Goal: Ask a question: Seek information or help from site administrators or community

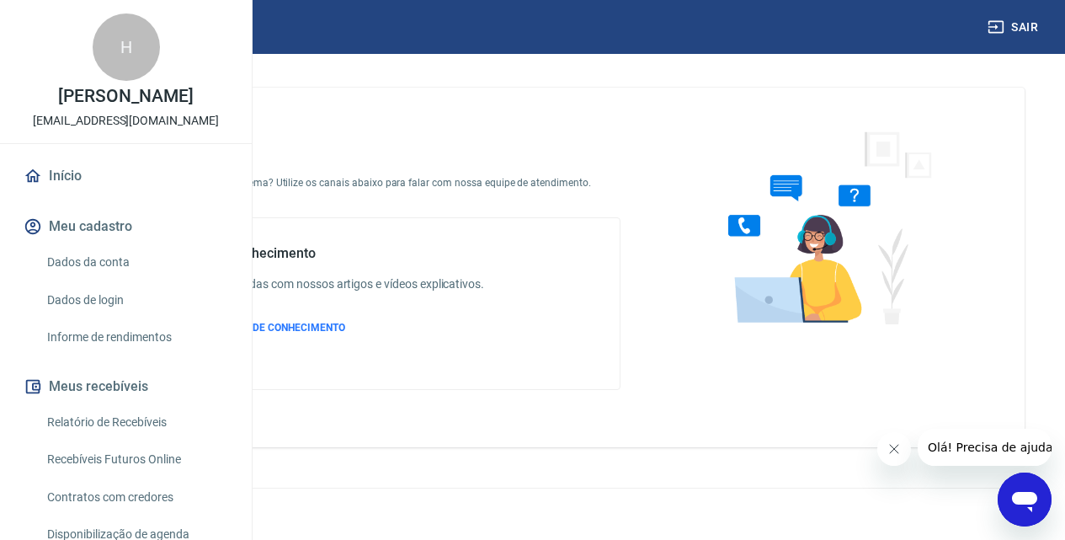
drag, startPoint x: 2017, startPoint y: 968, endPoint x: 1021, endPoint y: 496, distance: 1102.3
click at [1021, 496] on icon "Abrir janela de mensagens" at bounding box center [1024, 502] width 25 height 20
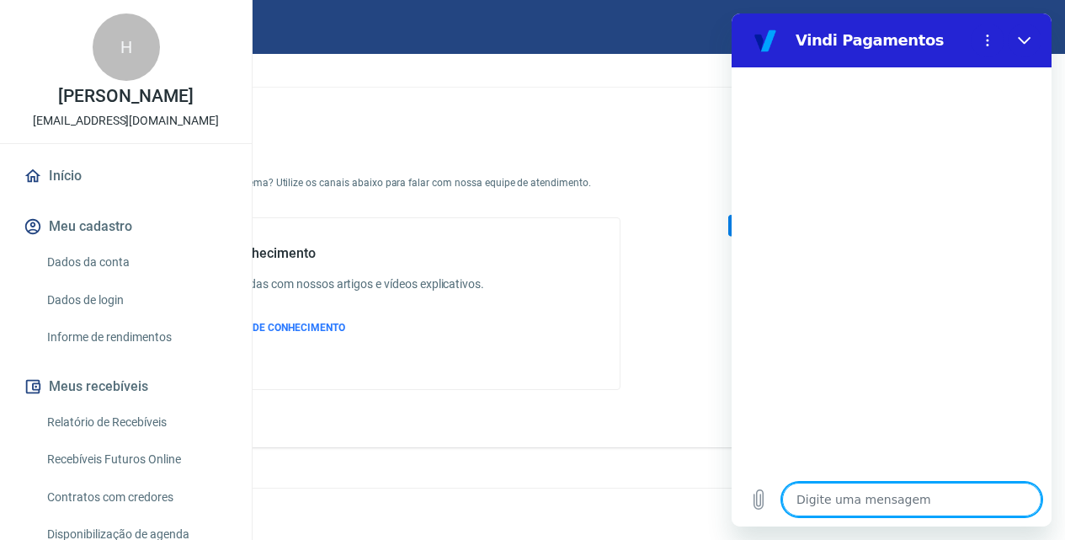
type textarea "o"
type textarea "x"
type textarea "ol"
type textarea "x"
type textarea "ola"
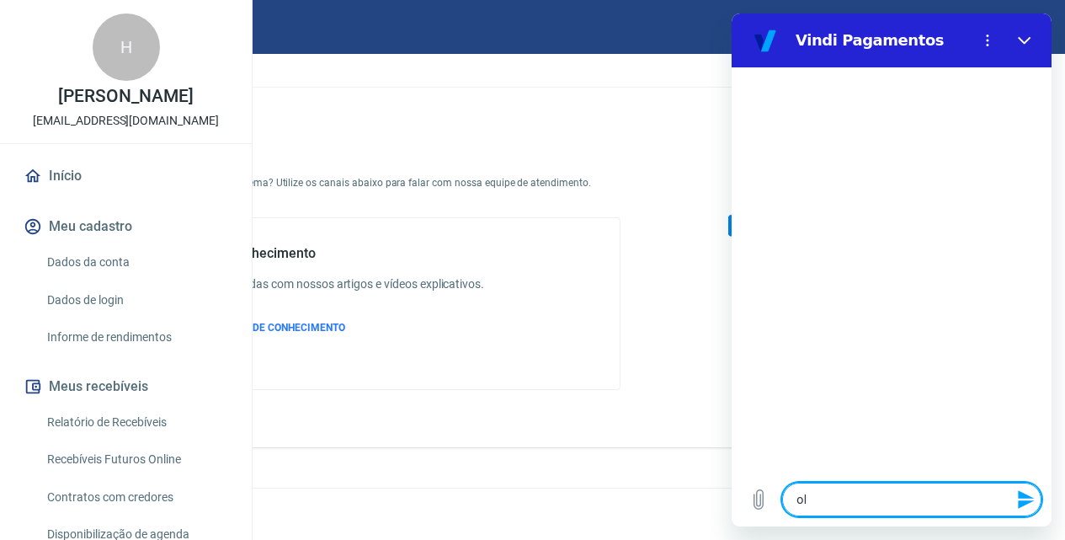
type textarea "x"
type textarea "ola"
type textarea "x"
type textarea "[PERSON_NAME]"
type textarea "x"
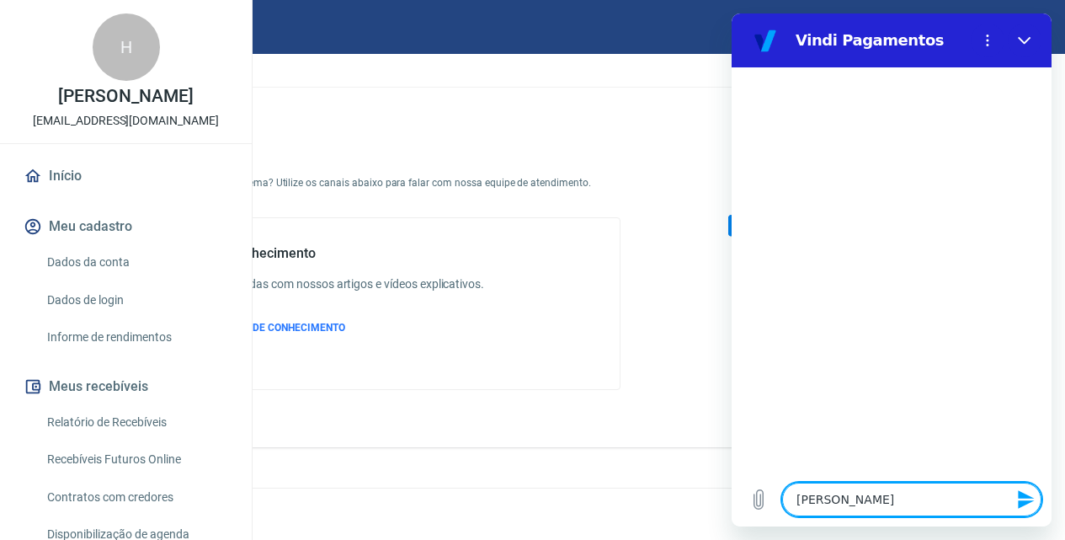
type textarea "[PERSON_NAME]"
type textarea "x"
type textarea "[PERSON_NAME]"
type textarea "x"
type textarea "[PERSON_NAME]"
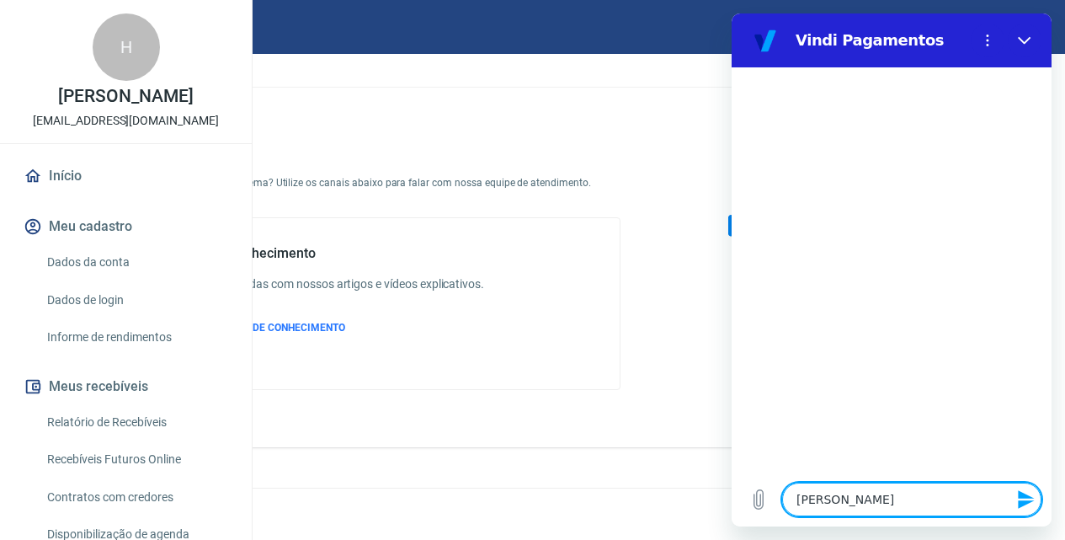
type textarea "x"
type textarea "[PERSON_NAME]"
type textarea "x"
type textarea "[PERSON_NAME]"
type textarea "x"
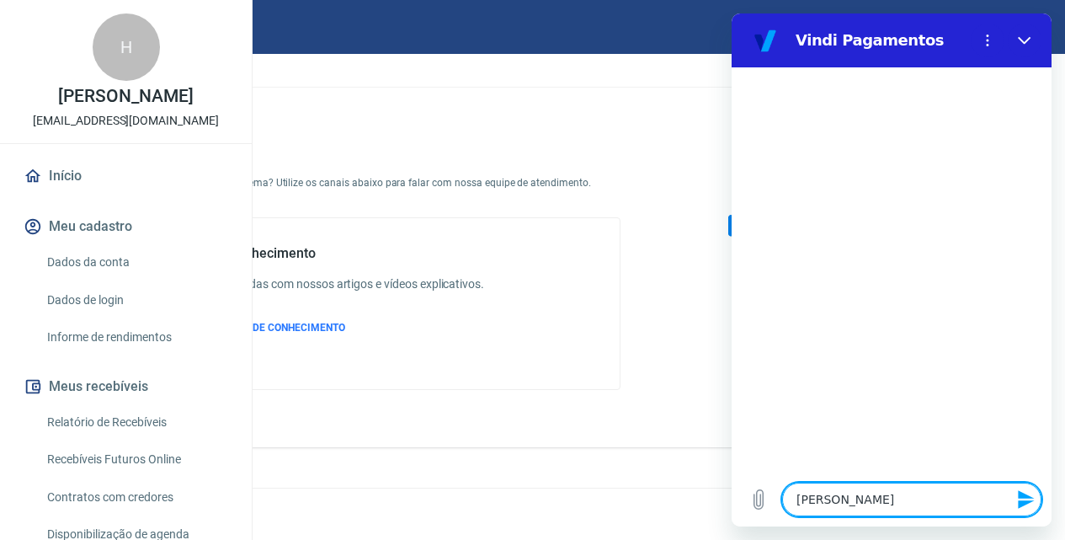
type textarea "[PERSON_NAME]"
type textarea "x"
type textarea "ola"
type textarea "x"
type textarea "ola"
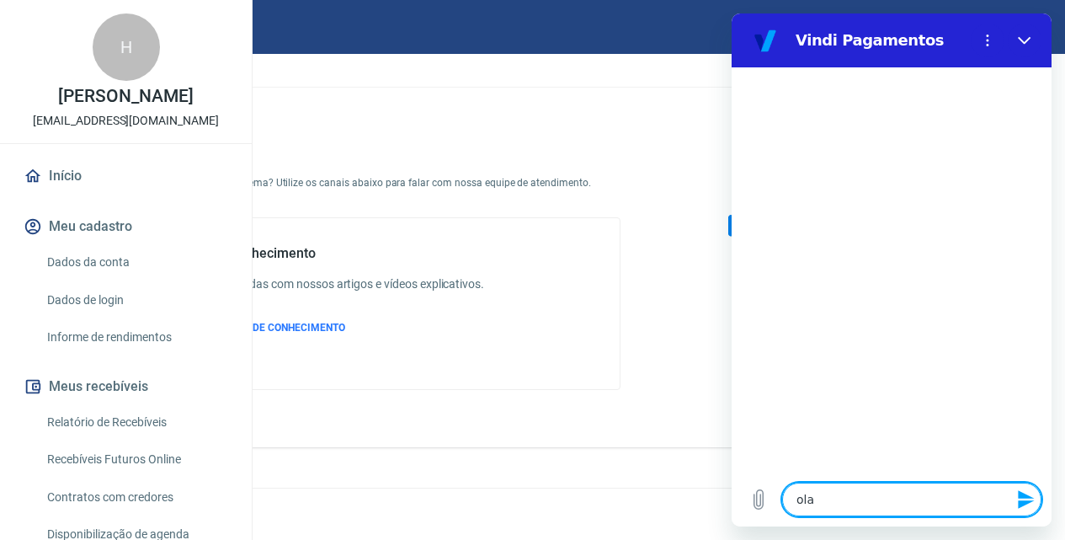
type textarea "x"
type textarea "ol"
type textarea "x"
type textarea "olÁ"
type textarea "x"
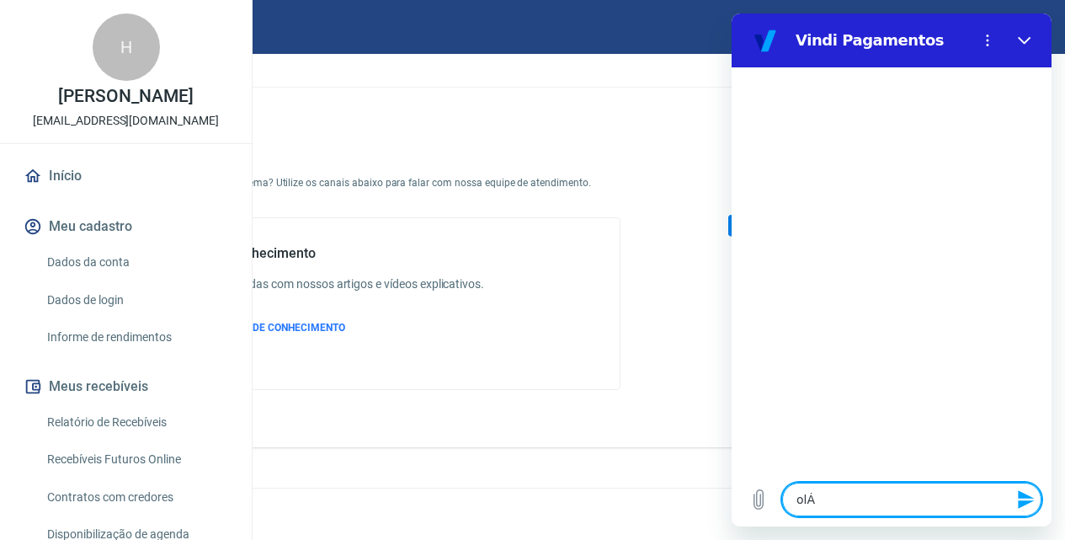
type textarea "ol"
type textarea "x"
type textarea "o"
type textarea "x"
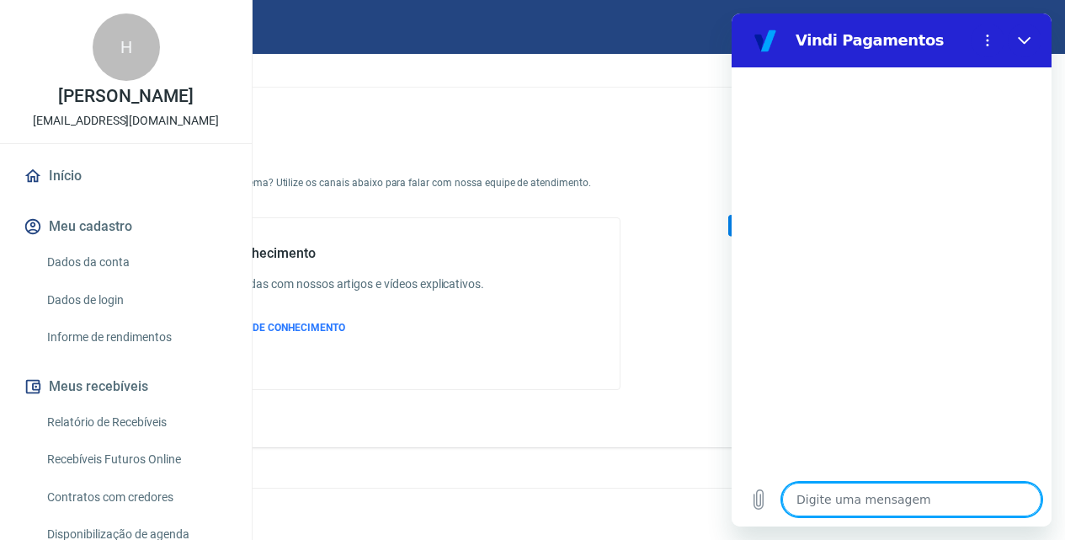
type textarea "o"
type textarea "x"
type textarea "oi"
type textarea "x"
type textarea "oi"
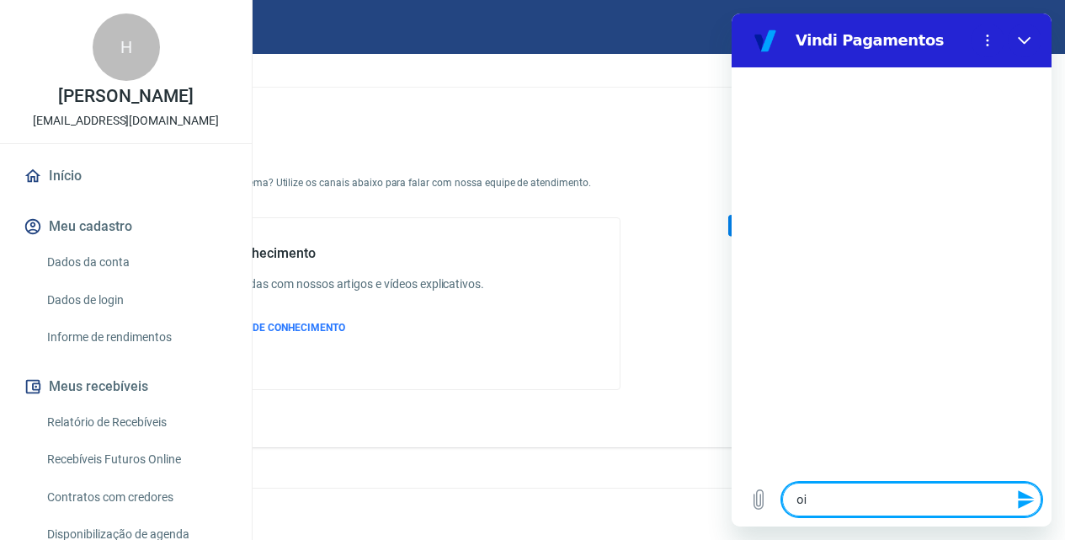
type textarea "x"
type textarea "oi b"
type textarea "x"
type textarea "oi bo"
type textarea "x"
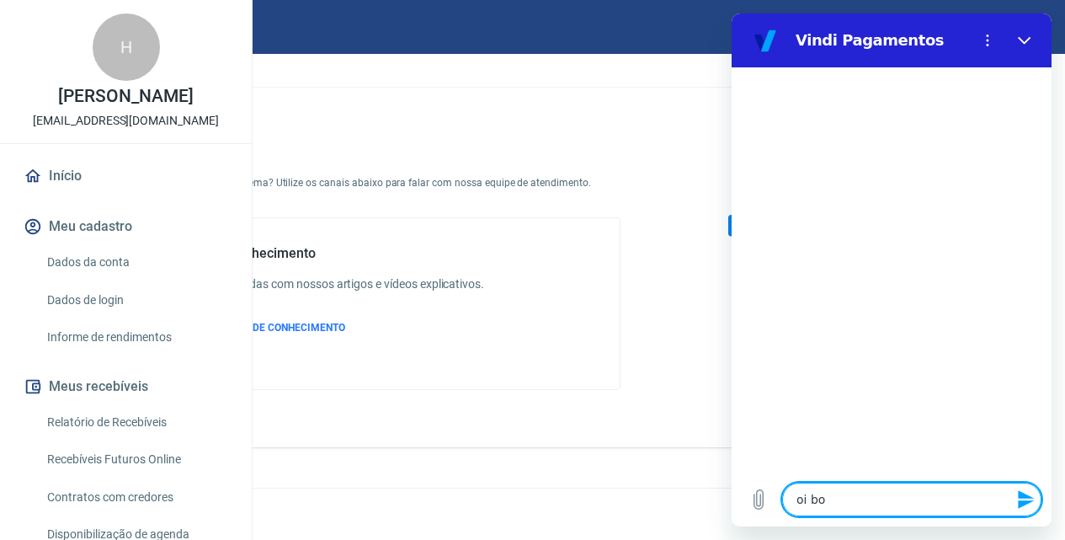
type textarea "oi bom"
type textarea "x"
type textarea "oi bom"
type textarea "x"
type textarea "oi bom d"
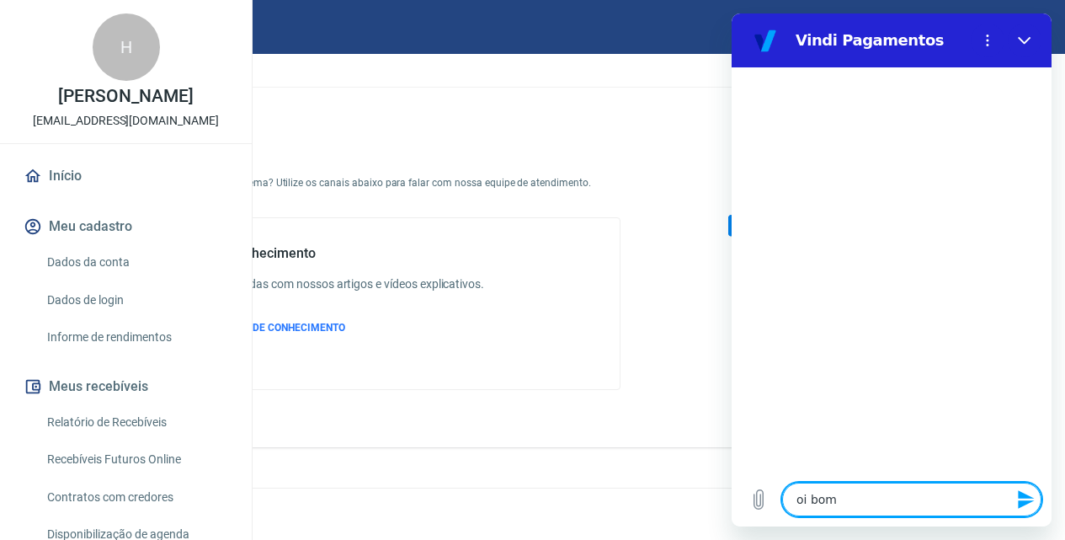
type textarea "x"
type textarea "oi bom di"
type textarea "x"
type textarea "oi bom dia"
type textarea "x"
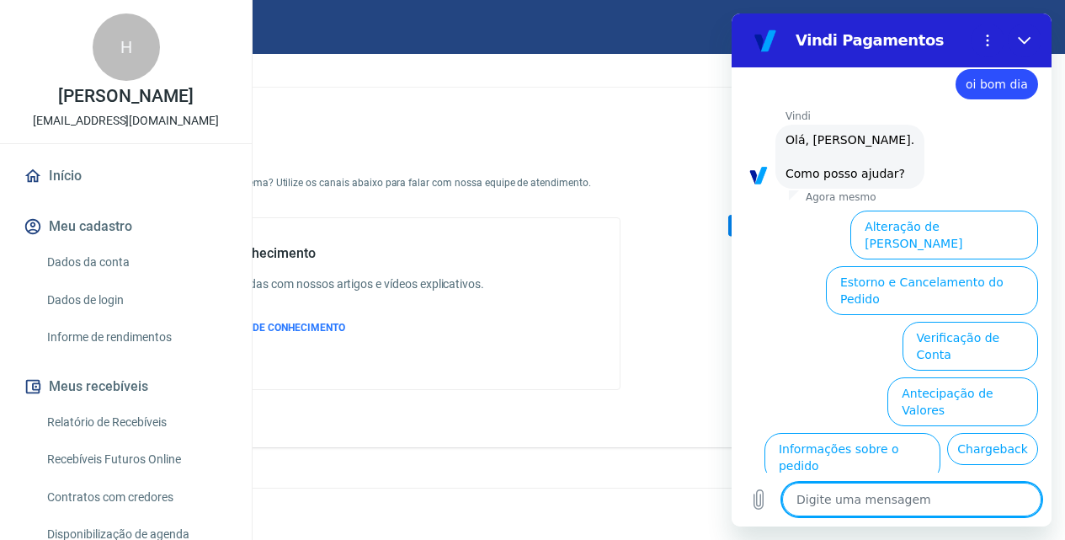
scroll to position [116, 0]
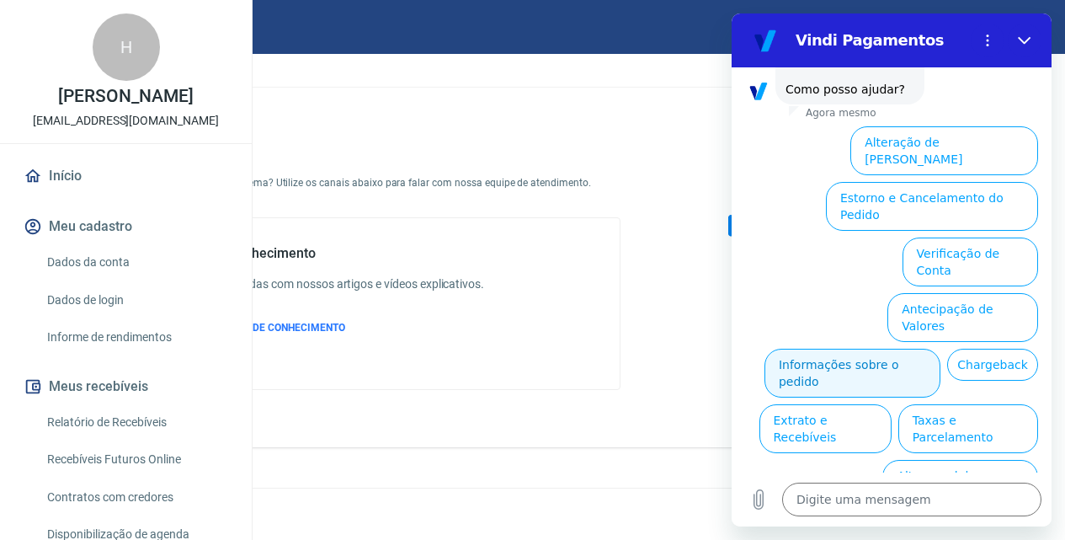
click at [940, 349] on button "Informações sobre o pedido" at bounding box center [852, 373] width 176 height 49
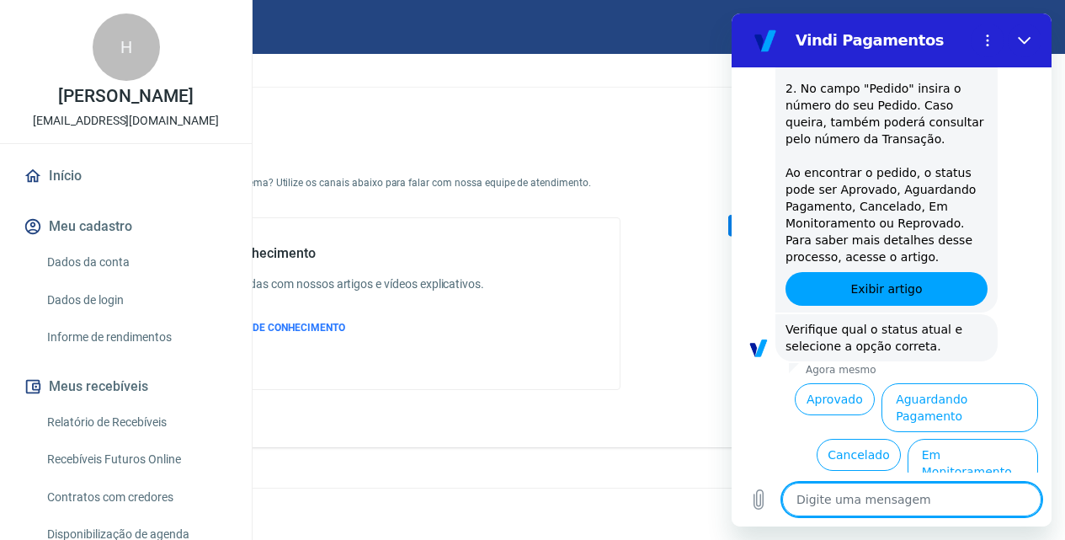
scroll to position [406, 0]
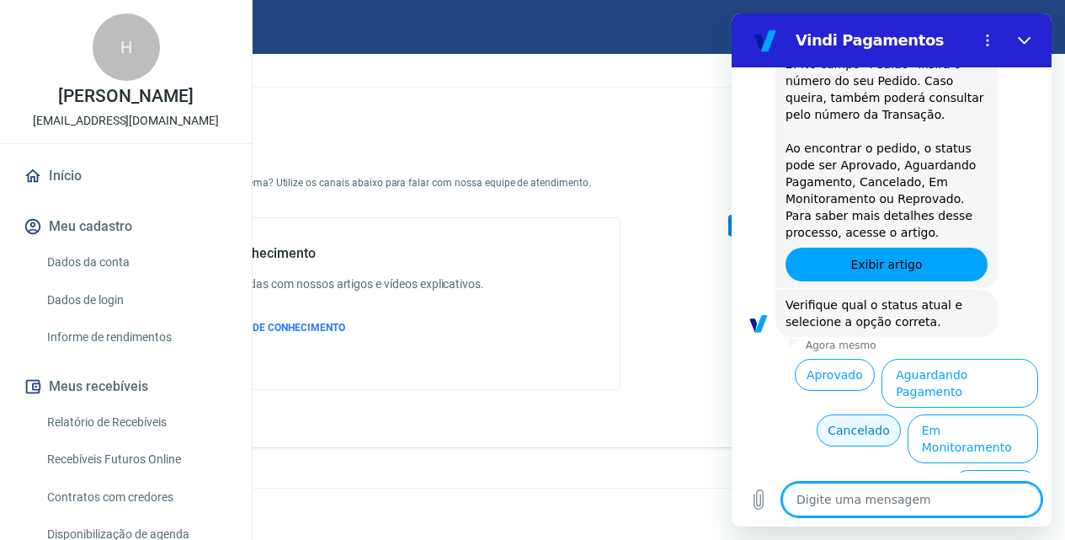
click at [866, 414] on button "Cancelado" at bounding box center [858, 430] width 83 height 32
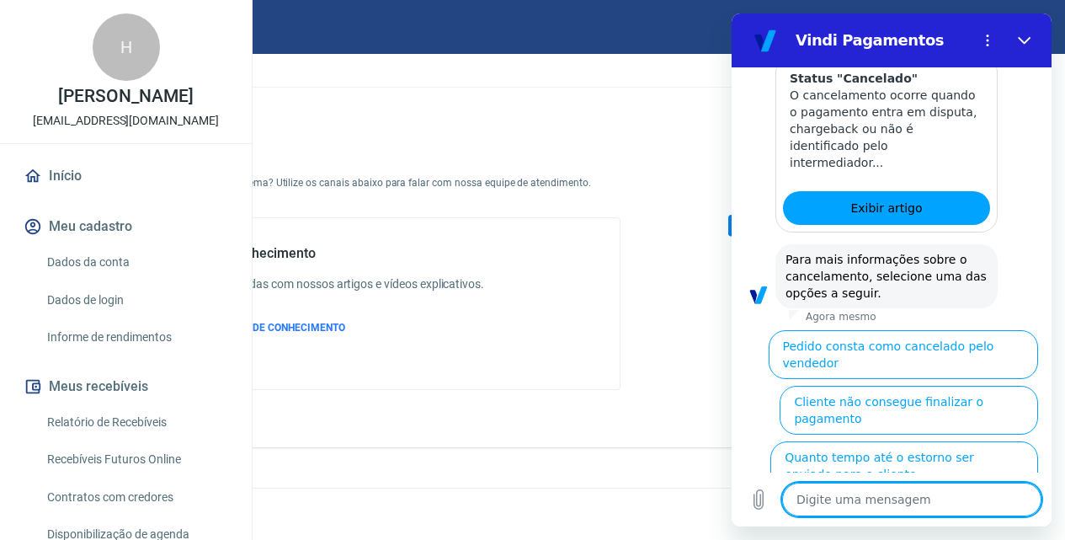
scroll to position [1179, 0]
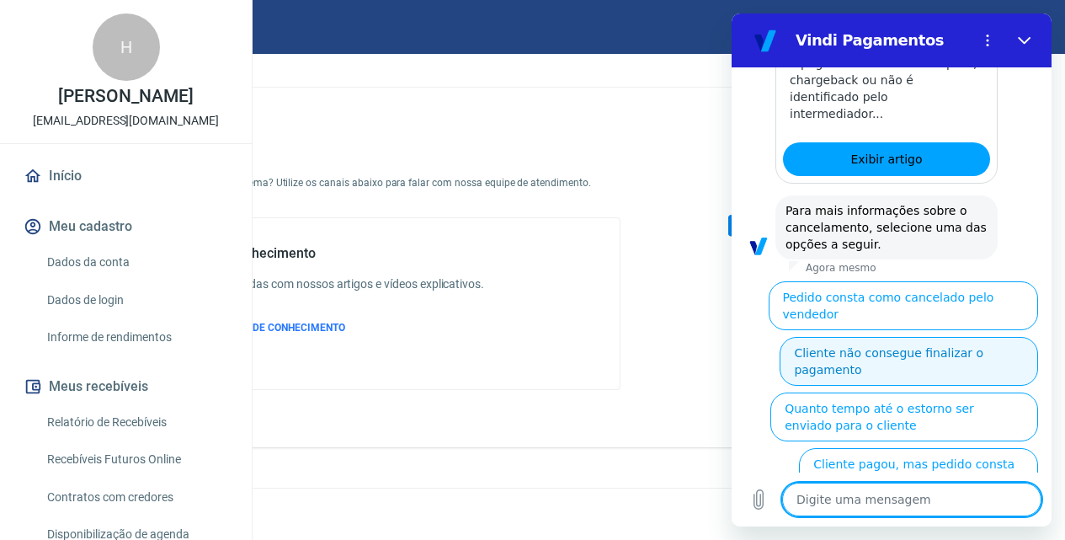
click at [906, 337] on button "Cliente não consegue finalizar o pagamento" at bounding box center [909, 361] width 258 height 49
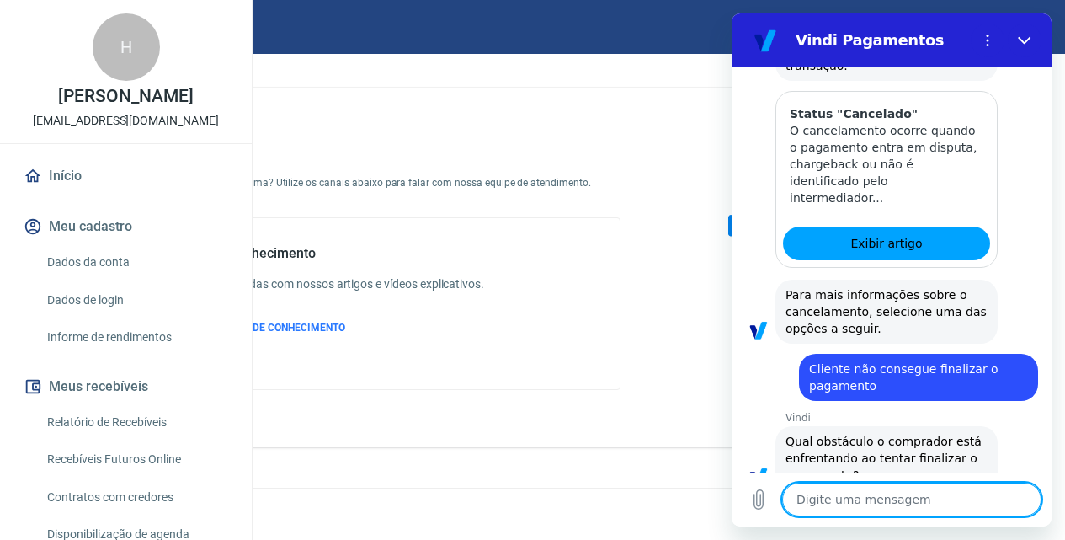
scroll to position [1209, 0]
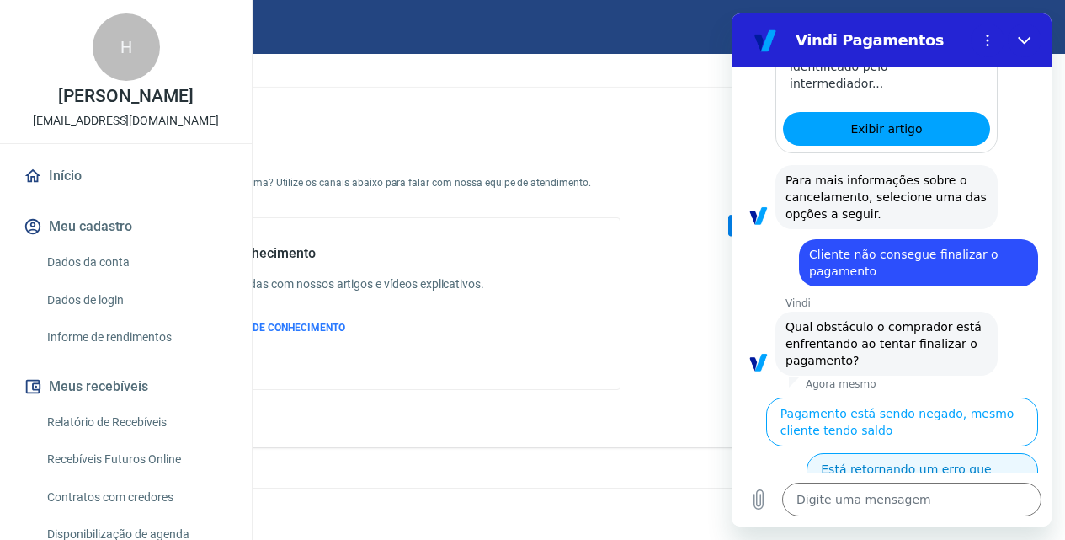
click at [929, 453] on button "Está retornando um erro que impede a conclusão do pagamento" at bounding box center [923, 486] width 232 height 66
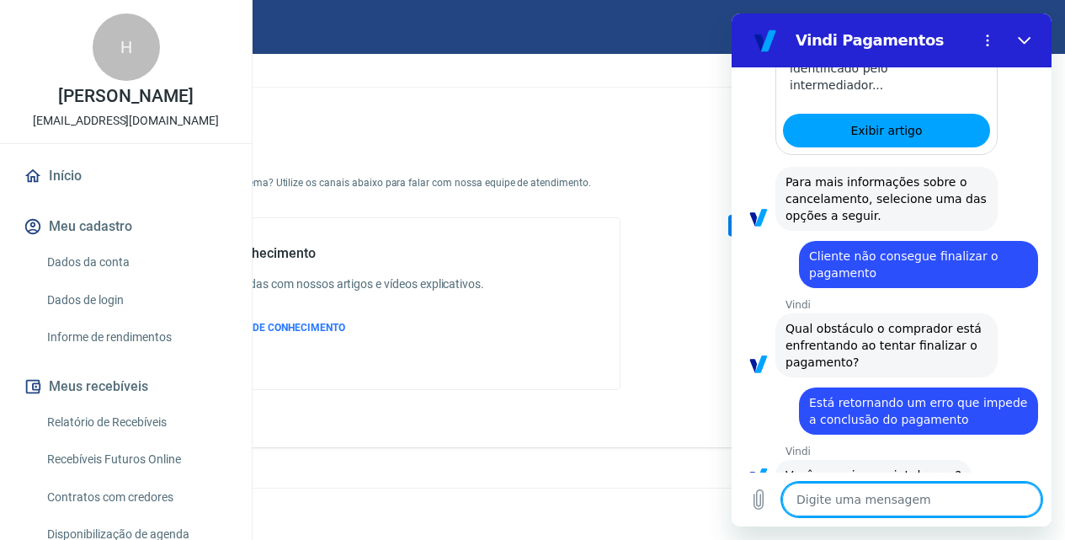
scroll to position [1249, 0]
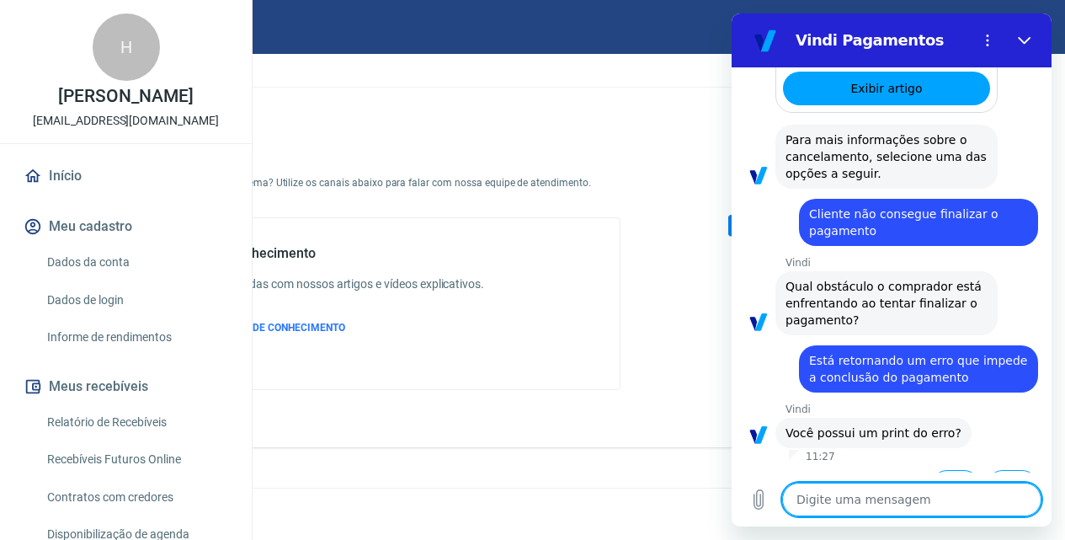
click at [945, 470] on button "Sim" at bounding box center [955, 486] width 49 height 32
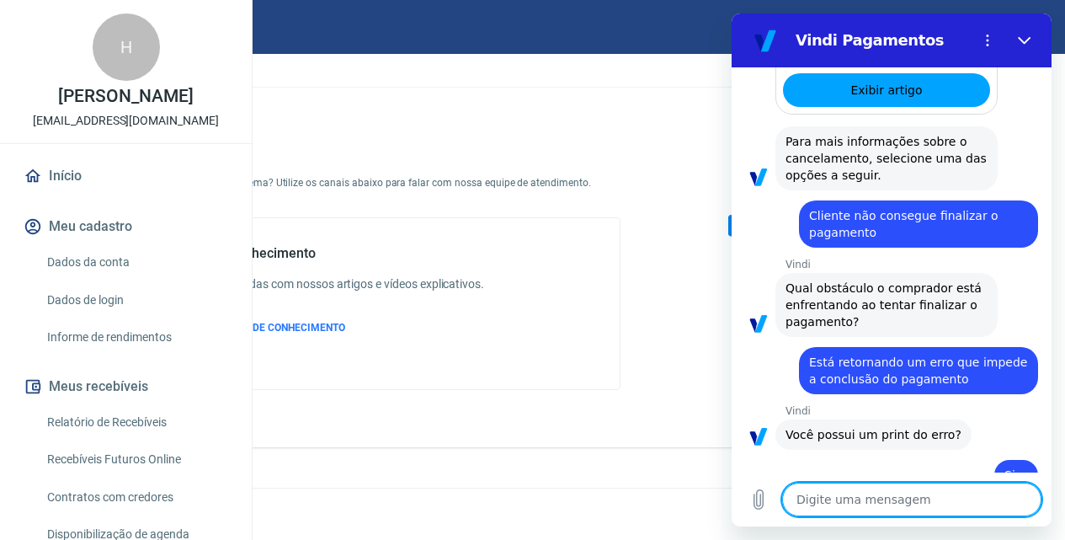
scroll to position [1251, 0]
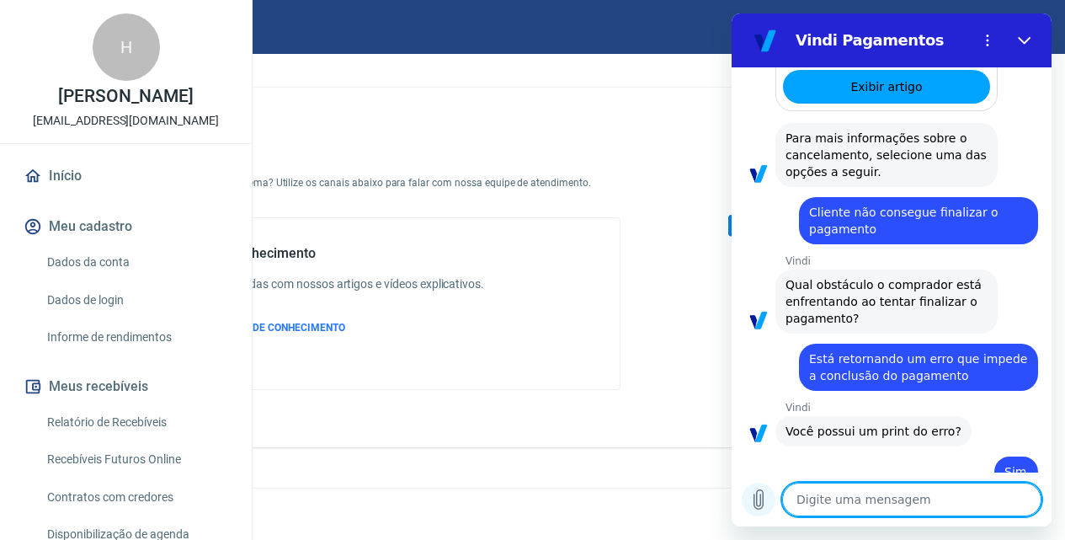
click at [757, 501] on icon "Carregar arquivo" at bounding box center [758, 499] width 9 height 19
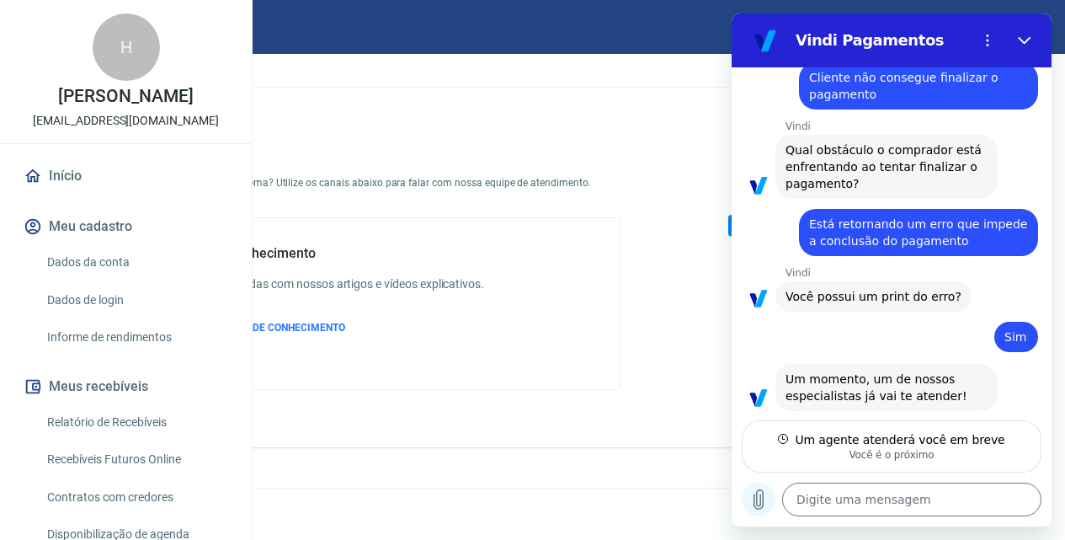
scroll to position [1369, 0]
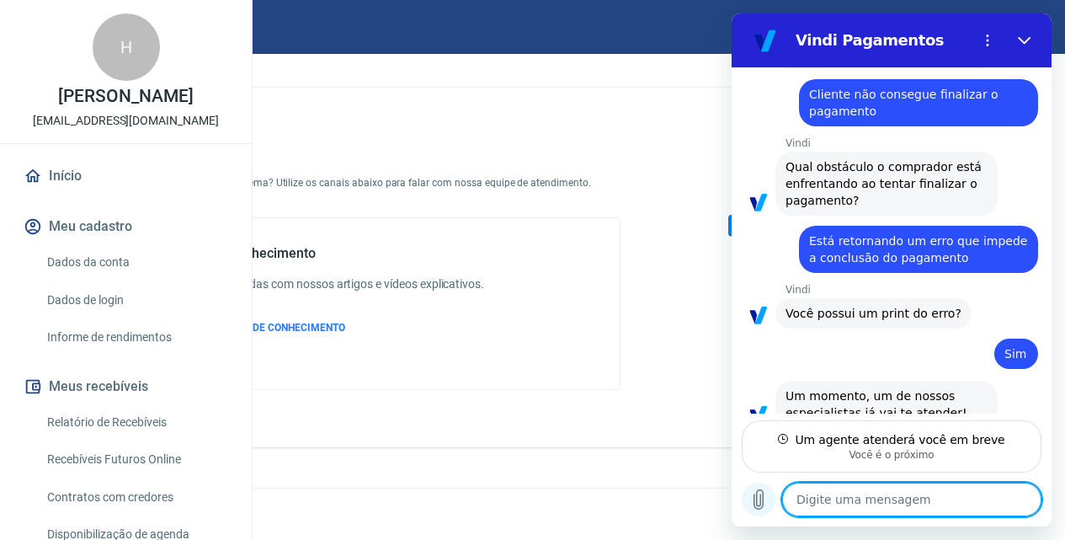
click at [760, 494] on icon "Carregar arquivo" at bounding box center [758, 499] width 9 height 19
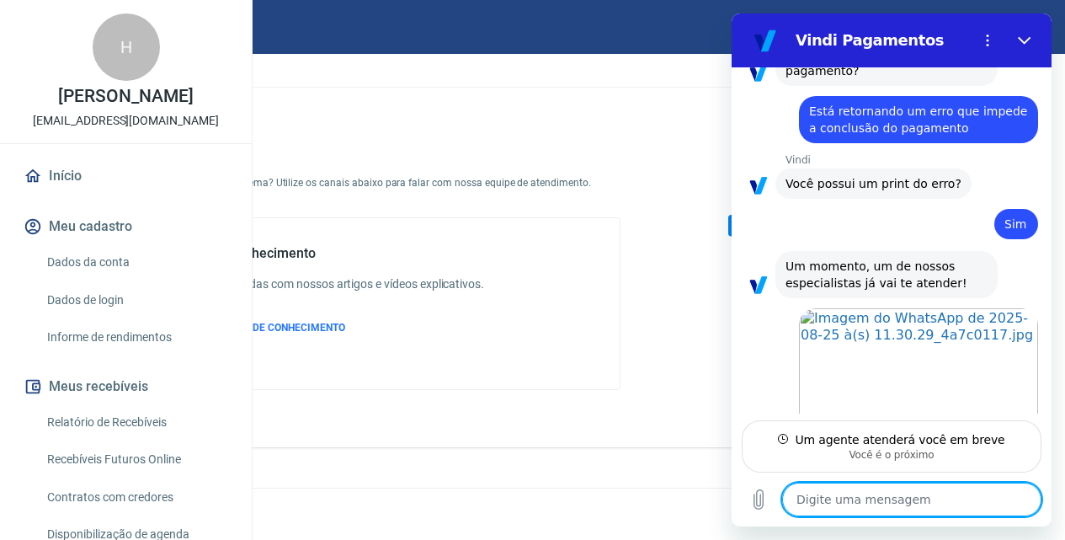
scroll to position [1502, 0]
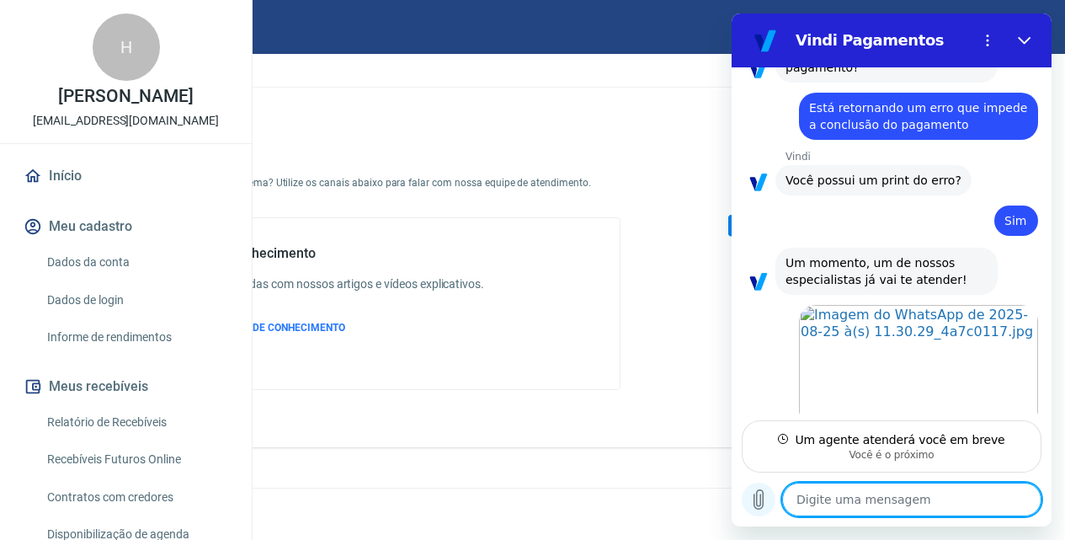
click at [754, 497] on icon "Carregar arquivo" at bounding box center [758, 499] width 9 height 19
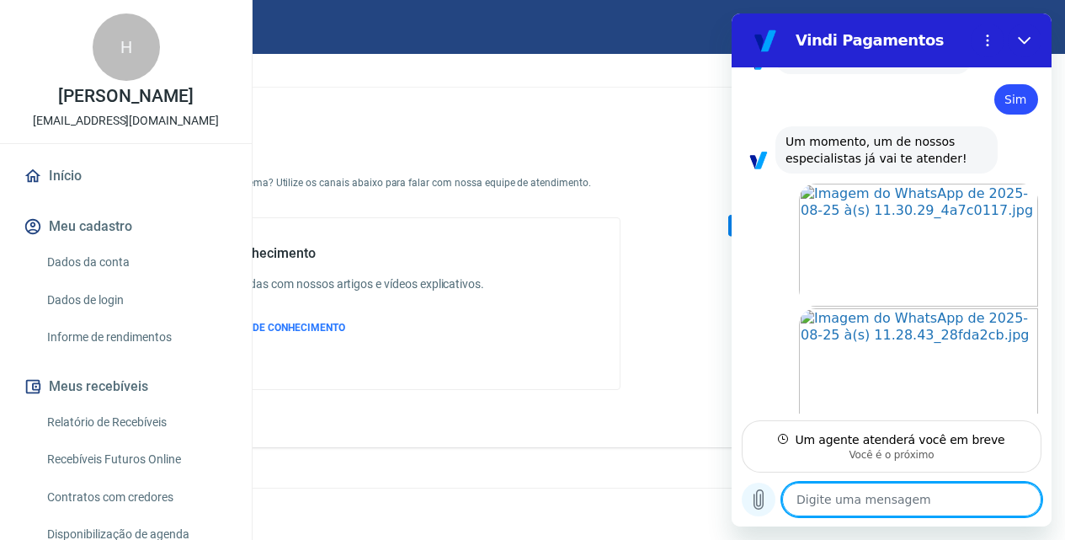
scroll to position [1627, 0]
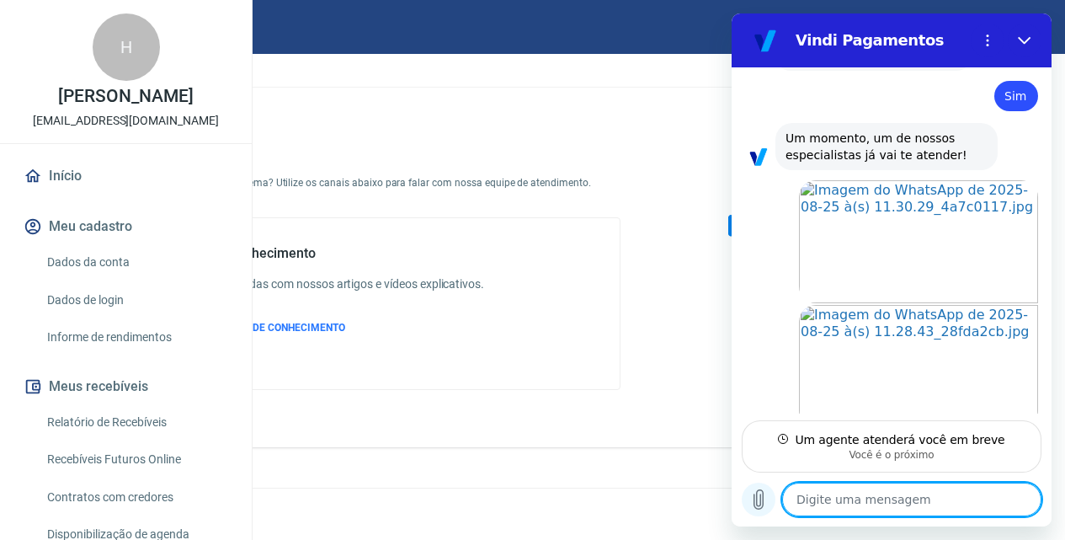
click at [759, 501] on icon "Carregar arquivo" at bounding box center [758, 499] width 20 height 20
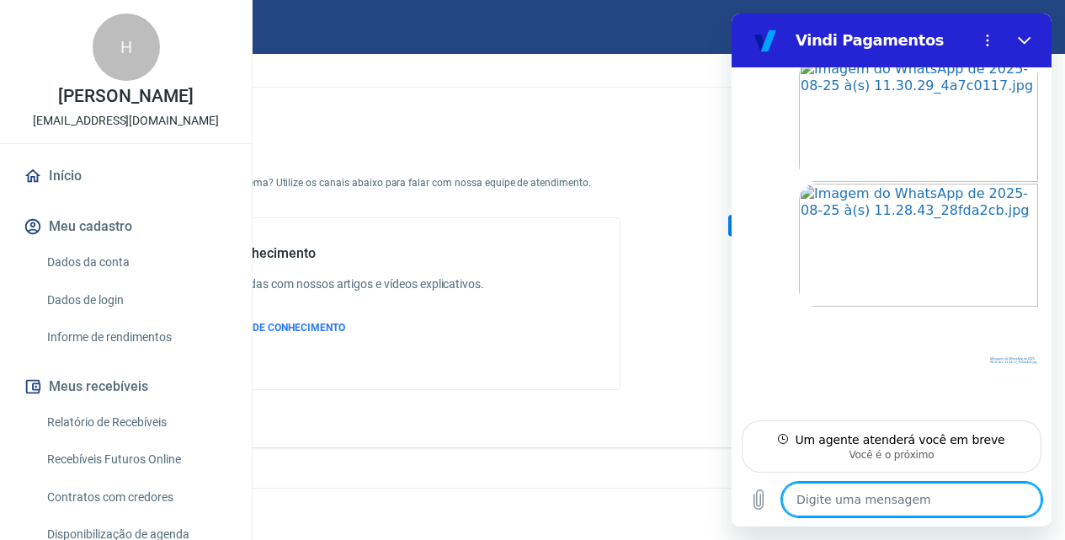
scroll to position [1751, 0]
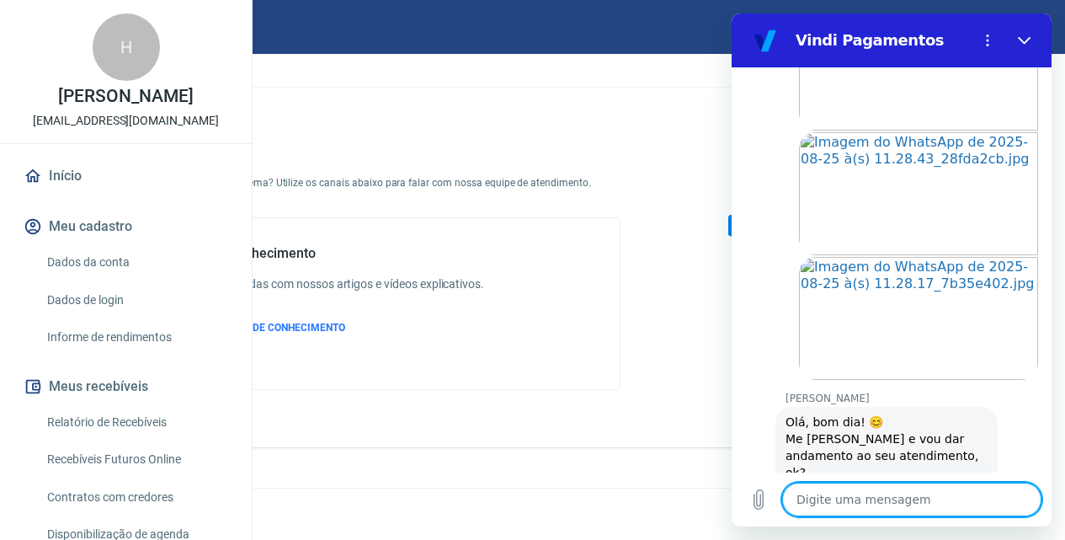
type textarea "x"
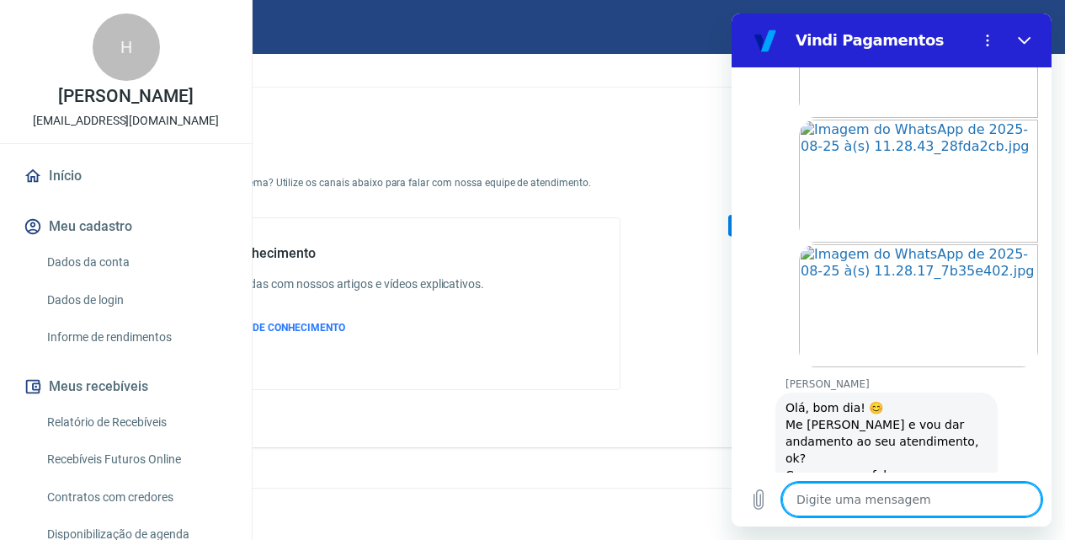
scroll to position [1815, 0]
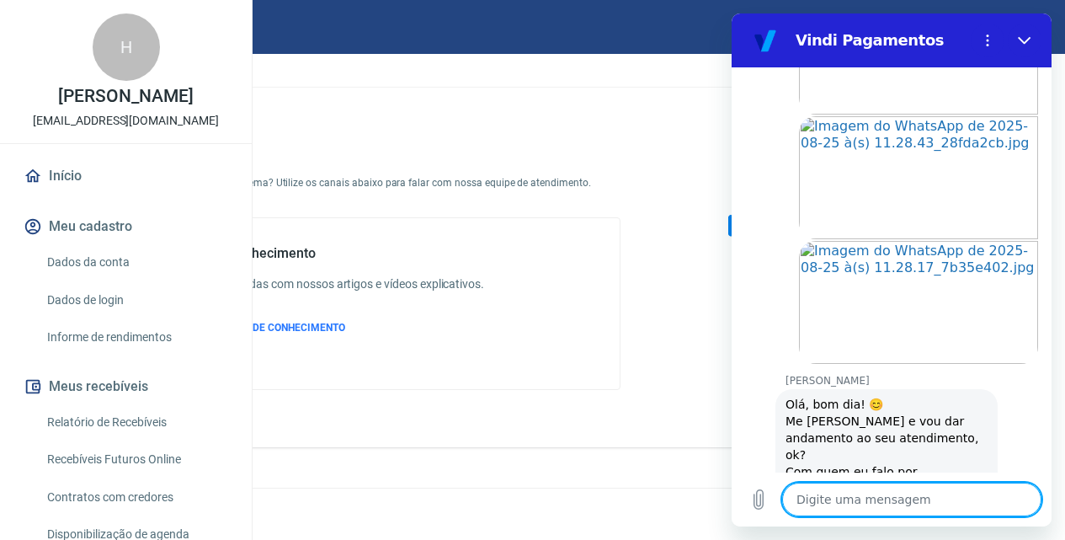
click at [835, 490] on textarea at bounding box center [911, 499] width 259 height 34
type textarea "h"
type textarea "x"
type textarea "ha"
type textarea "x"
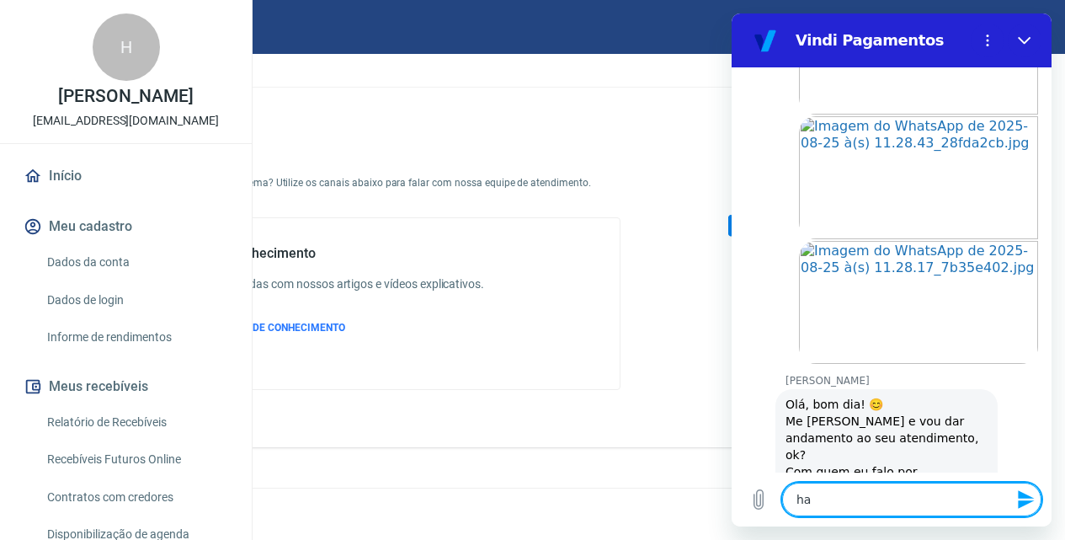
type textarea "had"
type textarea "x"
type textarea "hadr"
type textarea "x"
type textarea "hadru"
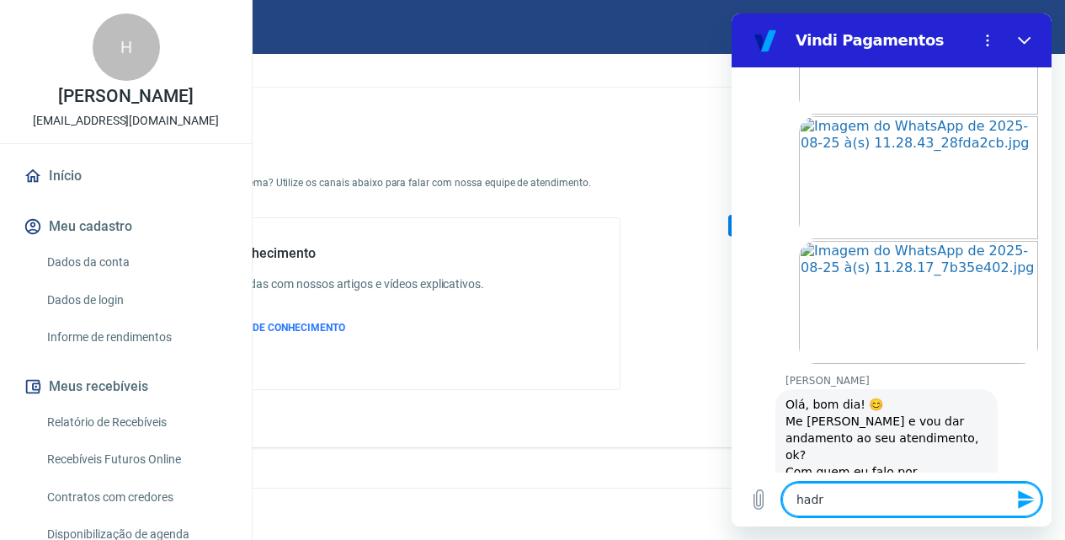
type textarea "x"
type textarea "hadrue"
type textarea "x"
type textarea "hadruel"
type textarea "x"
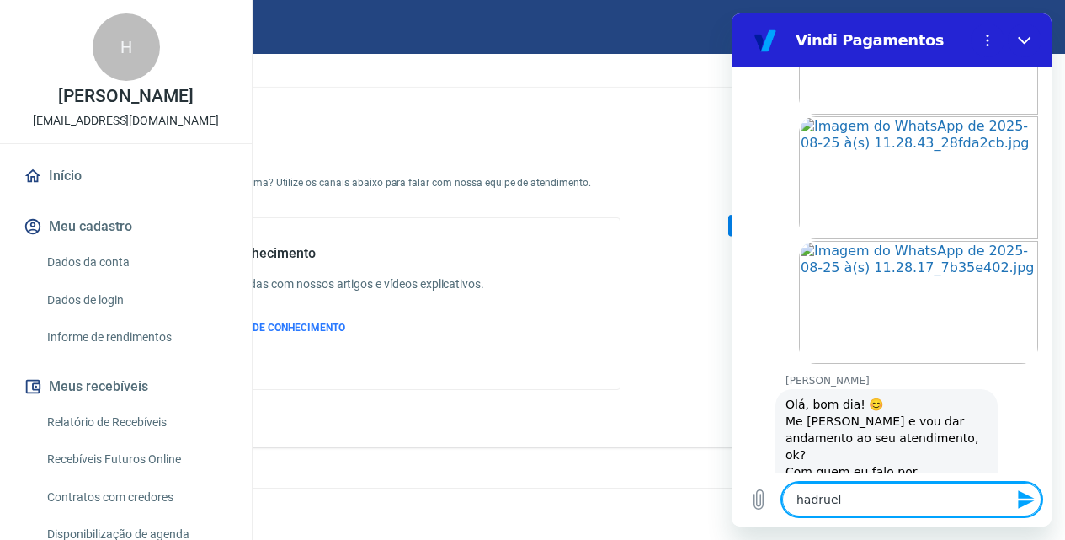
type textarea "hadrue"
type textarea "x"
type textarea "hadru"
type textarea "x"
type textarea "hadr"
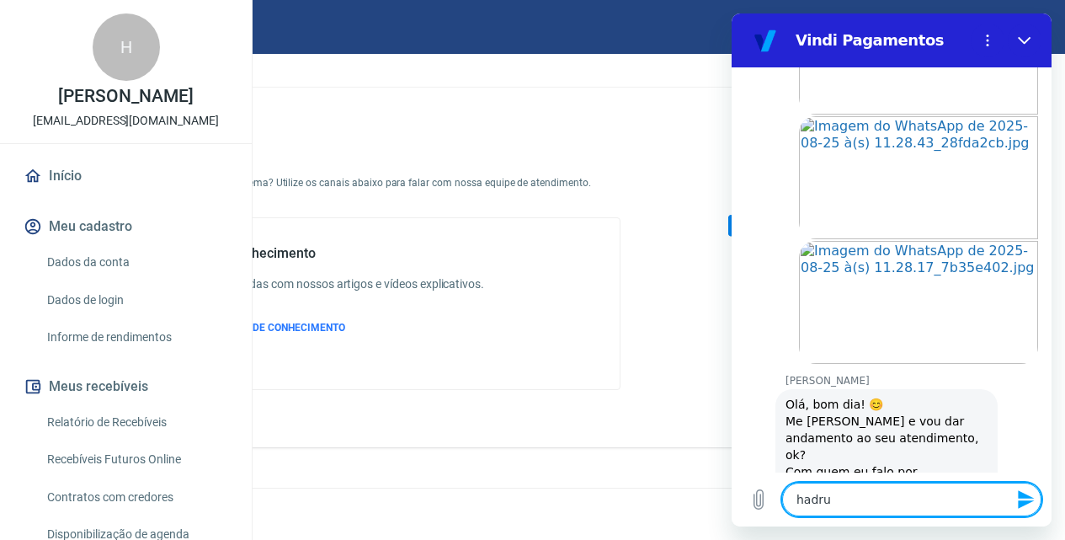
type textarea "x"
type textarea "had"
type textarea "x"
type textarea "ha"
type textarea "x"
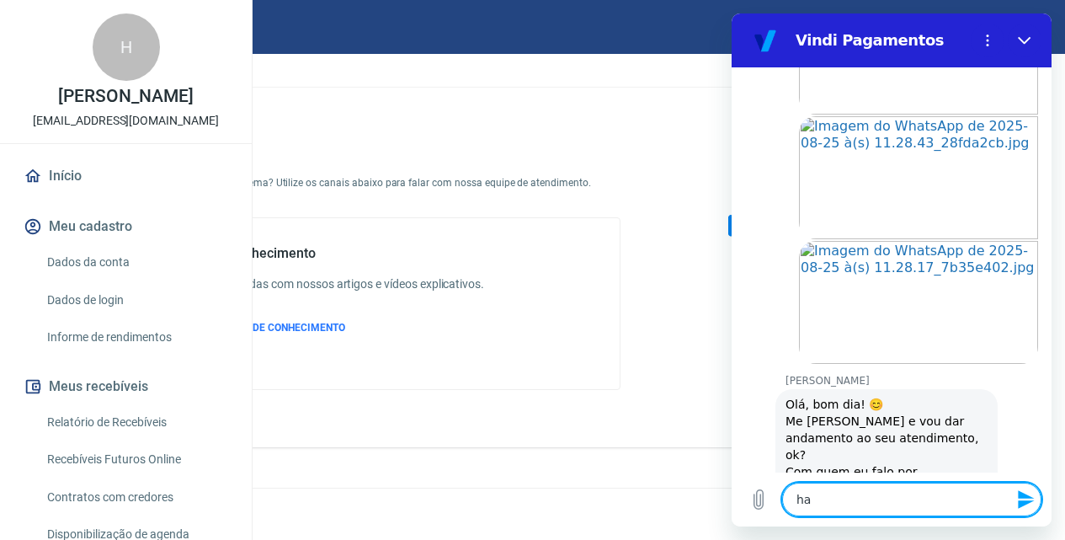
type textarea "h"
type textarea "x"
type textarea "i"
type textarea "x"
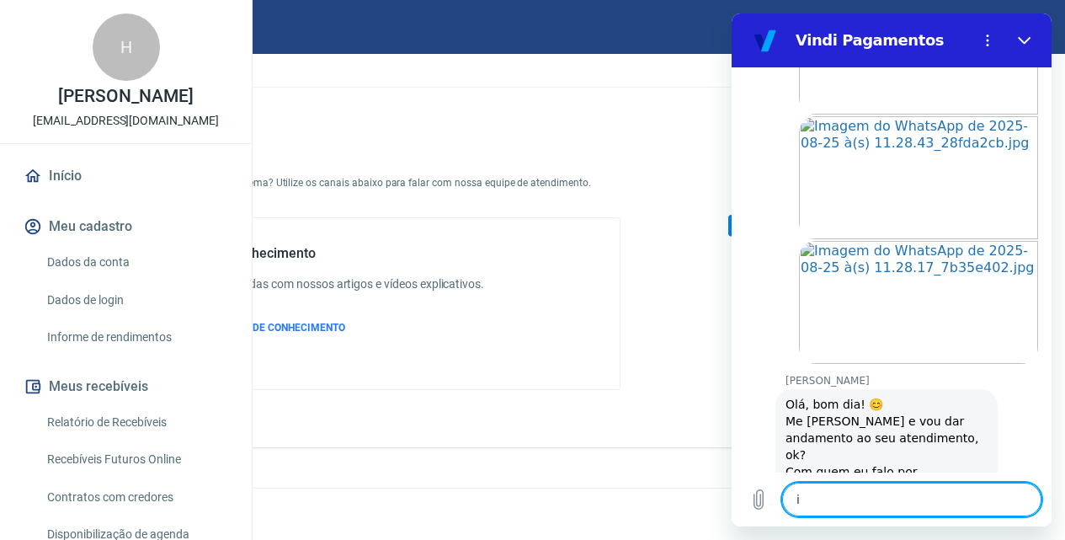
type textarea "is"
type textarea "x"
type textarea "isa"
type textarea "x"
type textarea "isab"
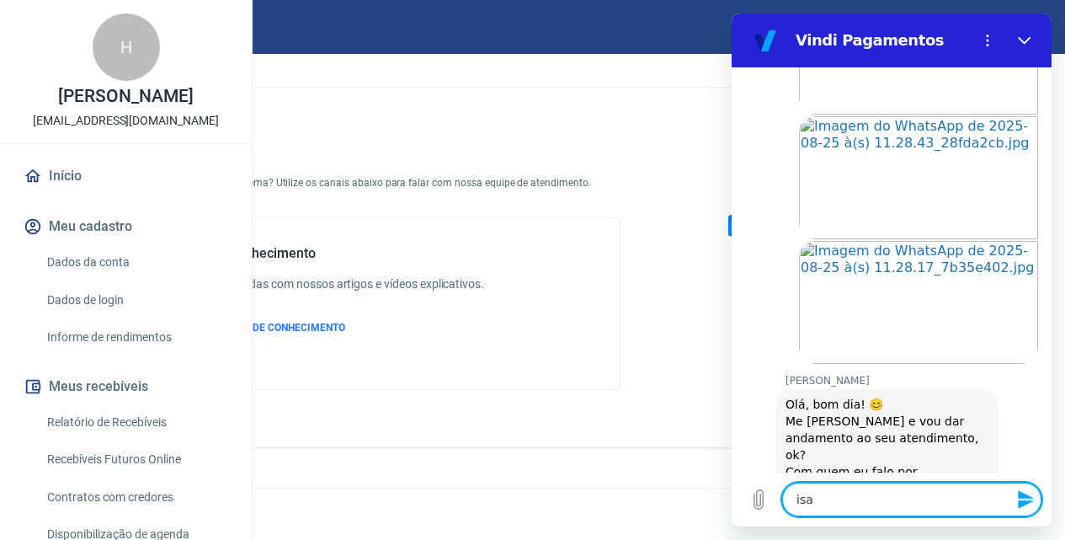
type textarea "x"
type textarea "isabe"
type textarea "x"
type textarea "isabeç"
type textarea "x"
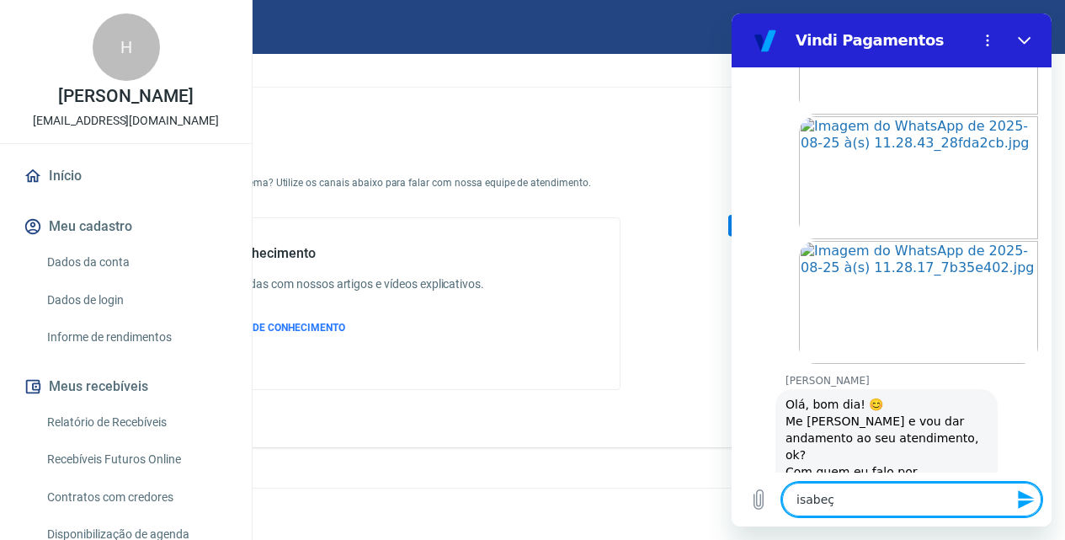
type textarea "isabe"
type textarea "x"
type textarea "[PERSON_NAME]"
type textarea "x"
type textarea "isabell"
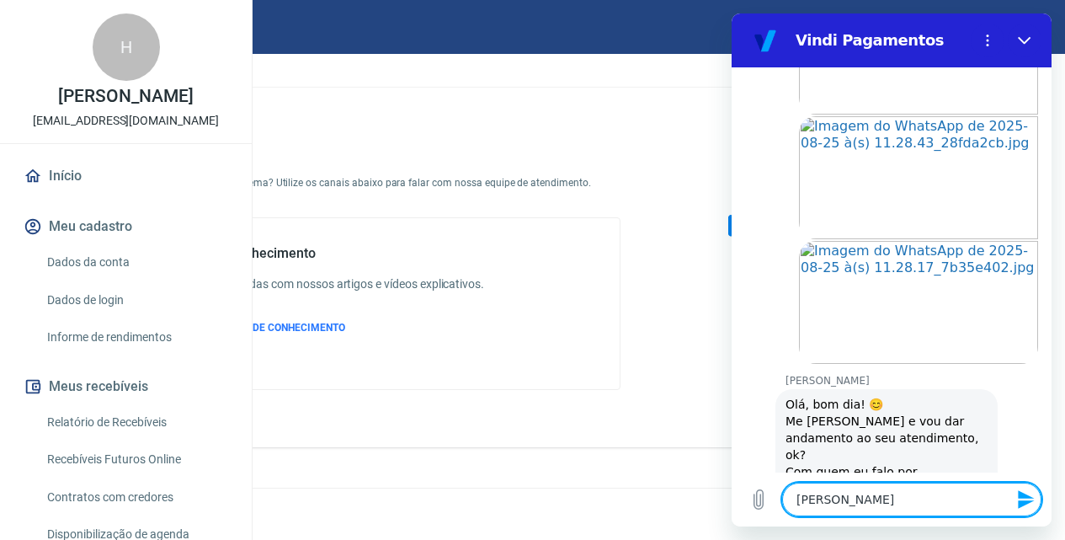
type textarea "x"
type textarea "[PERSON_NAME]"
type textarea "x"
type textarea "[PERSON_NAME]"
type textarea "x"
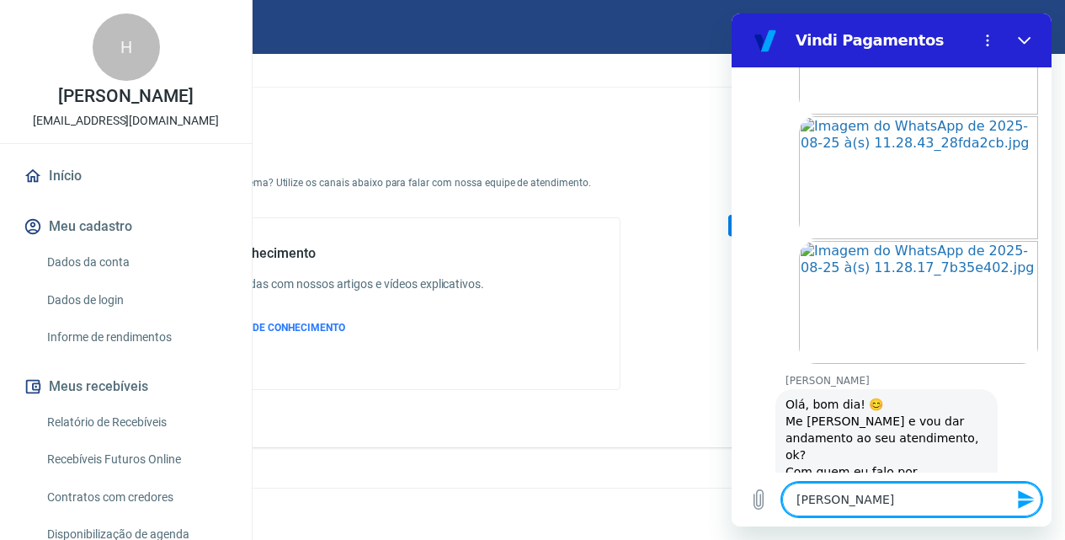
type textarea "[PERSON_NAME]"
type textarea "x"
type textarea "[PERSON_NAME] do"
type textarea "x"
type textarea "[PERSON_NAME] do"
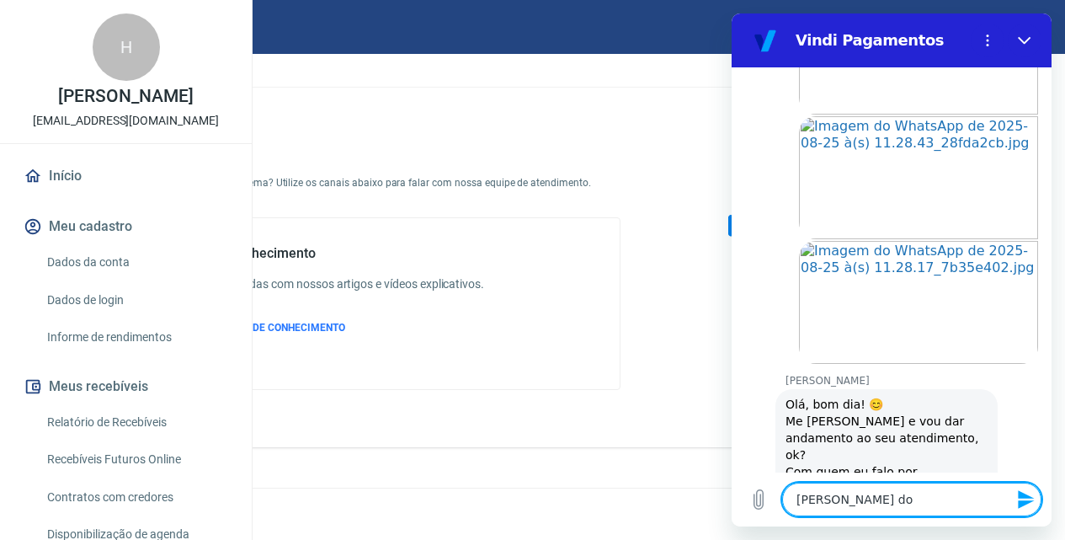
type textarea "x"
type textarea "[PERSON_NAME] do s"
type textarea "x"
type textarea "[PERSON_NAME] do se"
type textarea "x"
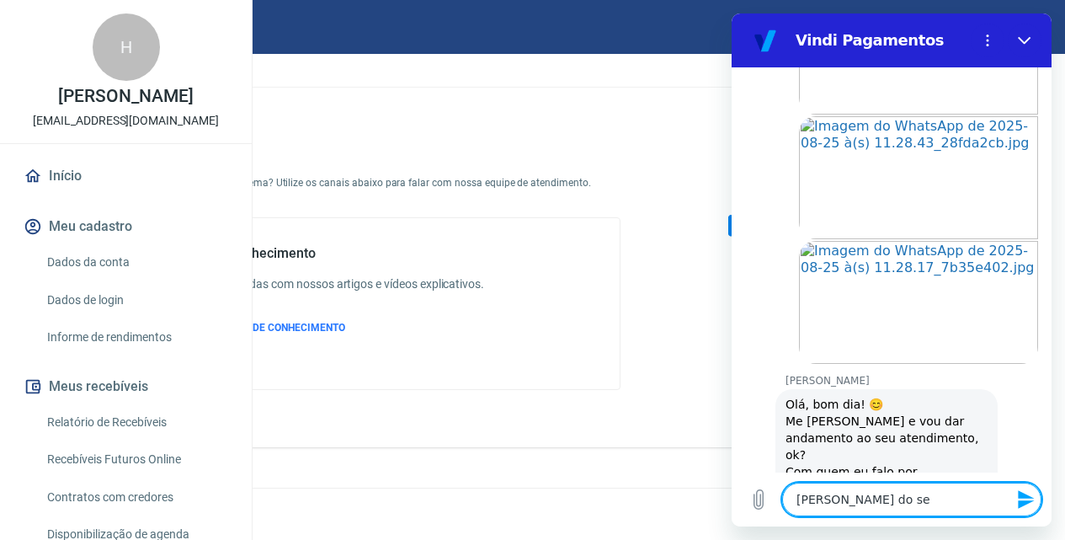
type textarea "[PERSON_NAME]"
type textarea "x"
type textarea "[PERSON_NAME]"
type textarea "x"
type textarea "[PERSON_NAME]"
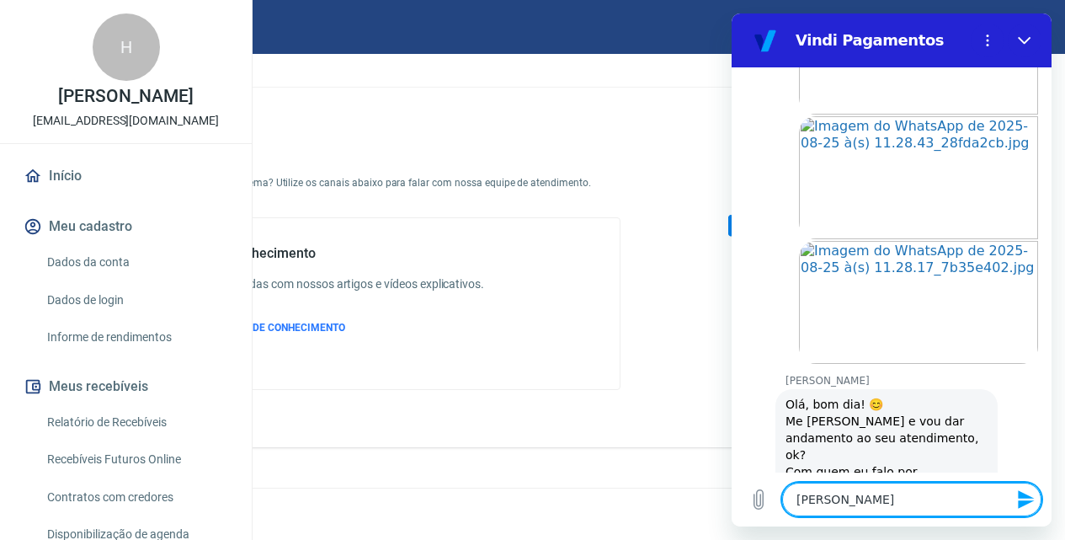
type textarea "x"
type textarea "[PERSON_NAME]"
type textarea "x"
type textarea "[PERSON_NAME]"
type textarea "x"
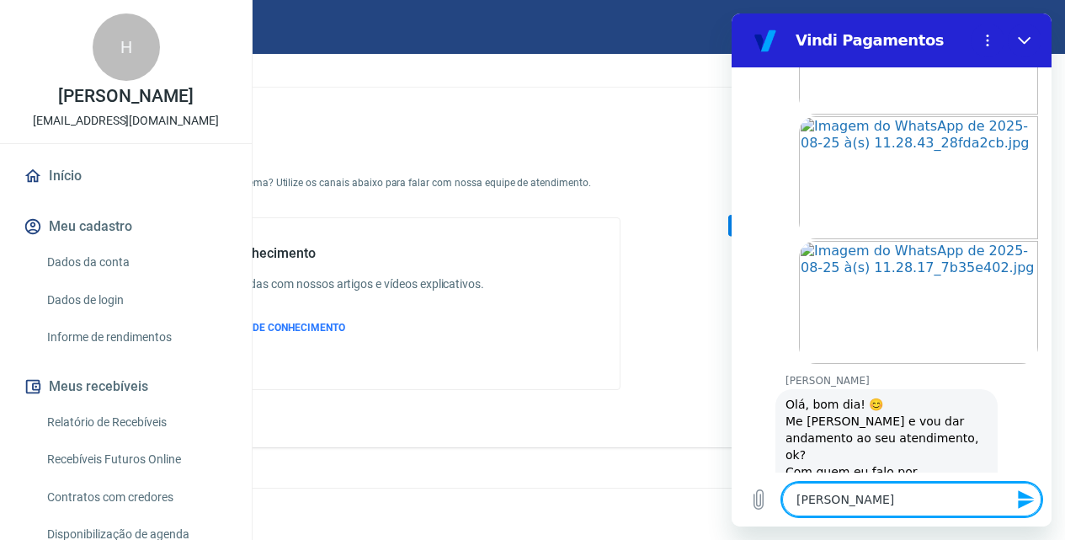
type textarea "[PERSON_NAME]"
type textarea "x"
type textarea "[PERSON_NAME]"
type textarea "x"
type textarea "[PERSON_NAME] do se"
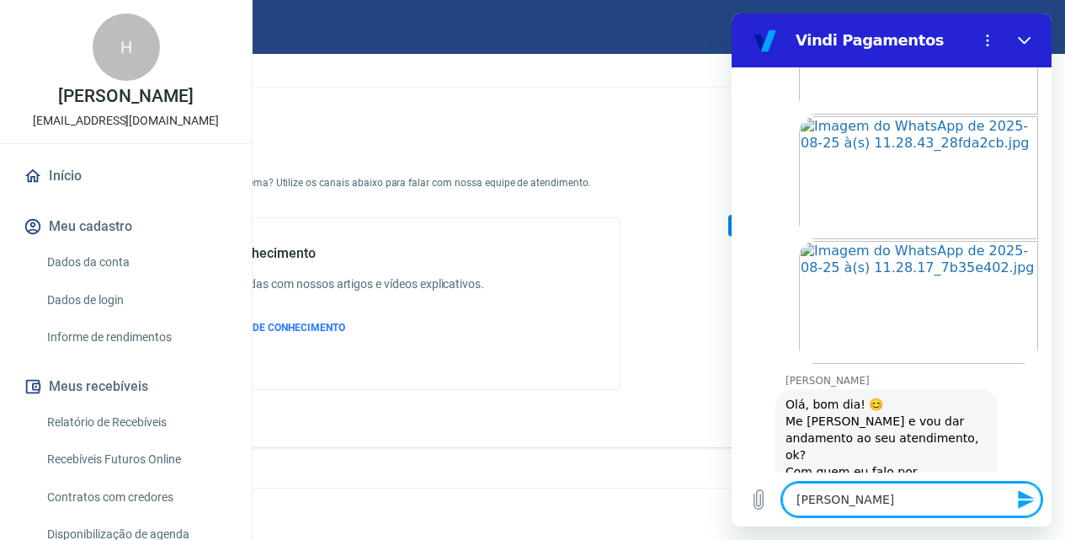
type textarea "x"
type textarea "[PERSON_NAME] do set"
type textarea "x"
type textarea "[PERSON_NAME] do seto"
type textarea "x"
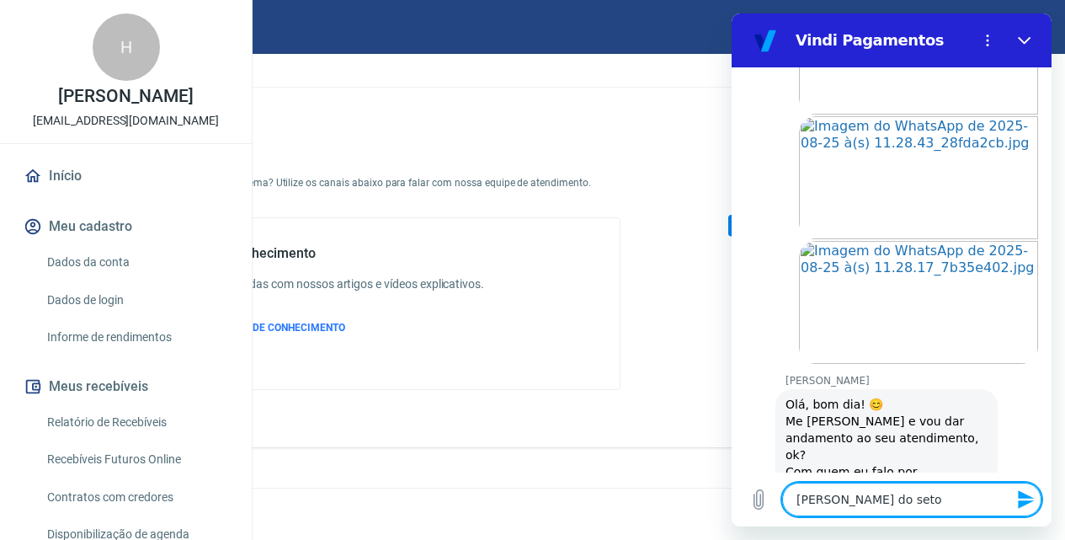
type textarea "[PERSON_NAME] do setor"
type textarea "x"
type textarea "[PERSON_NAME] do setor"
type textarea "x"
type textarea "[PERSON_NAME] do setor a"
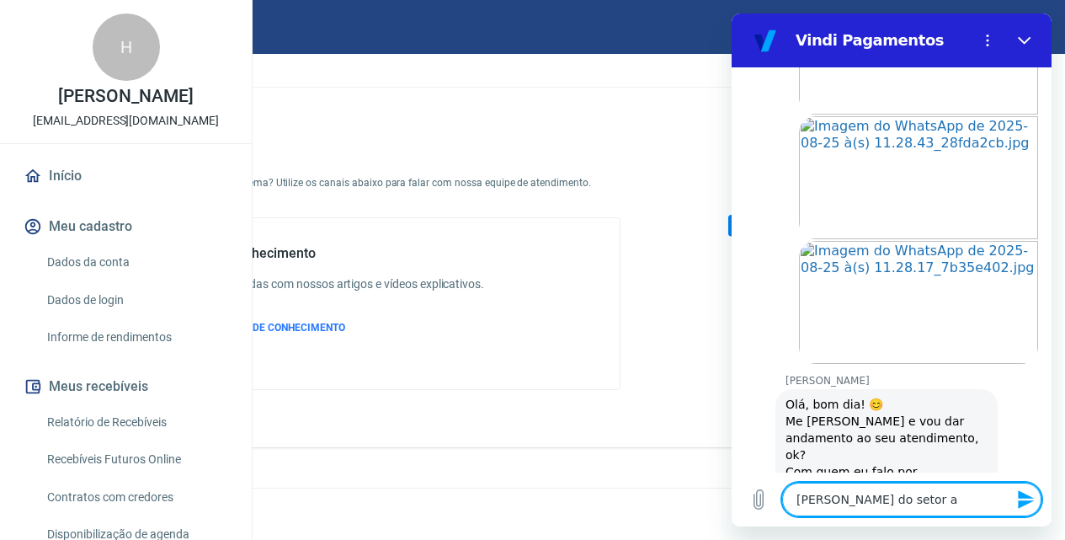
type textarea "x"
type textarea "[PERSON_NAME] do setor ad"
type textarea "x"
type textarea "[PERSON_NAME] do setor adm"
type textarea "x"
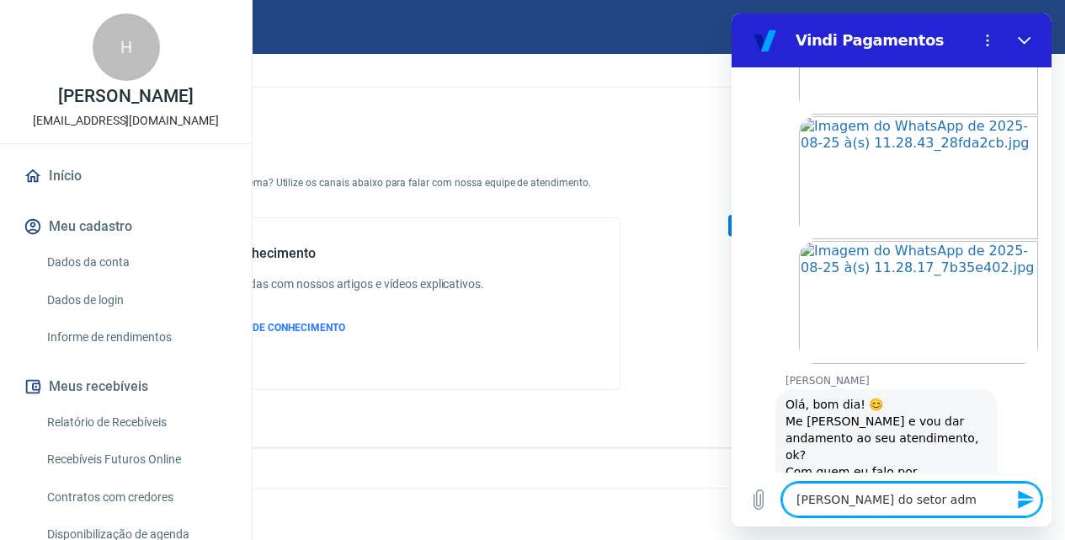
type textarea "[PERSON_NAME] do setor admi"
type textarea "x"
type textarea "[PERSON_NAME] do setor admin"
type textarea "x"
type textarea "[PERSON_NAME] do setor admini"
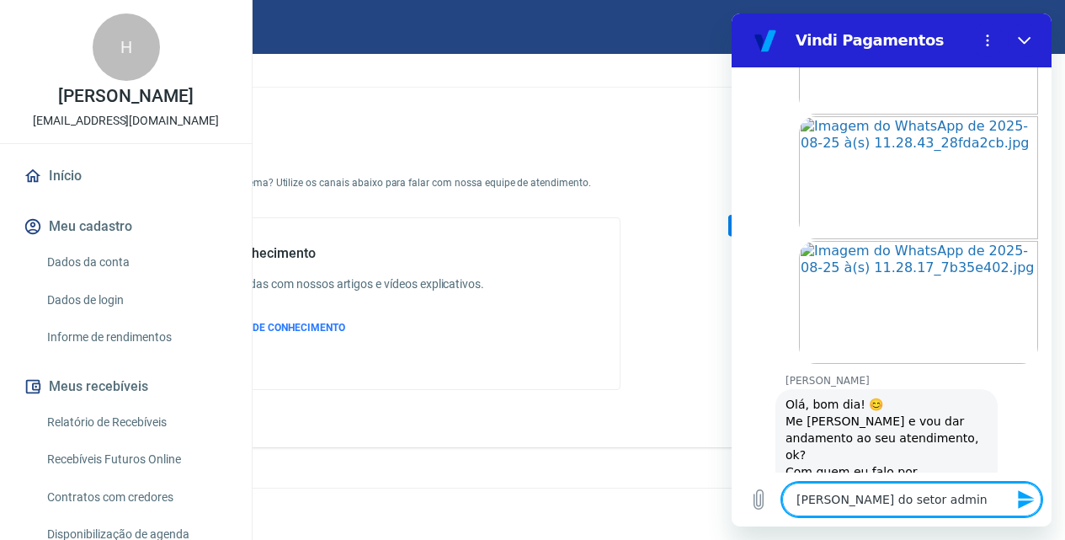
type textarea "x"
type textarea "[PERSON_NAME] do setor adminis"
type textarea "x"
type textarea "[PERSON_NAME] do setor administ"
type textarea "x"
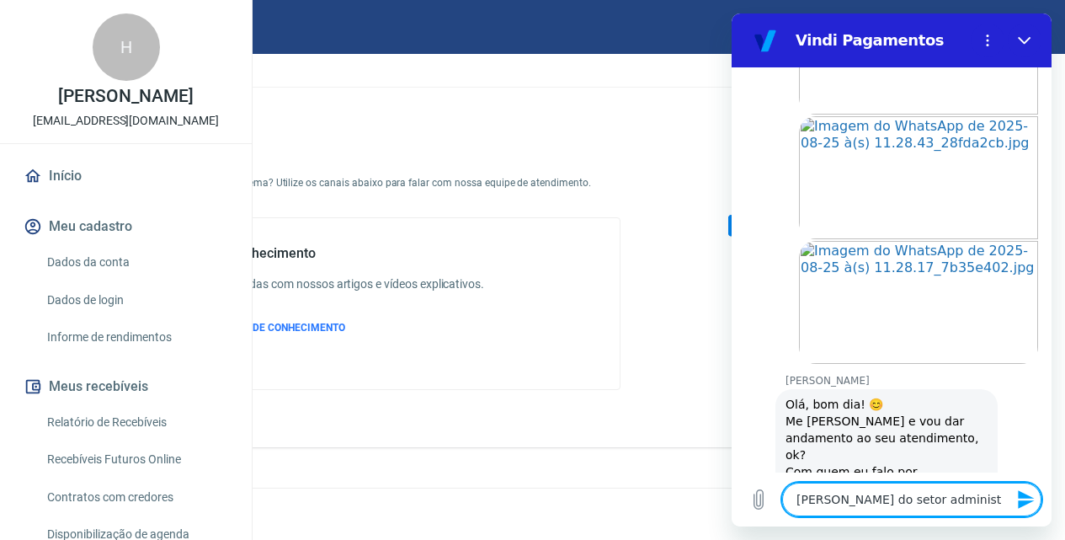
type textarea "[PERSON_NAME] do setor administr"
type textarea "x"
type textarea "[PERSON_NAME] do setor administra"
type textarea "x"
type textarea "[PERSON_NAME] do setor administrat"
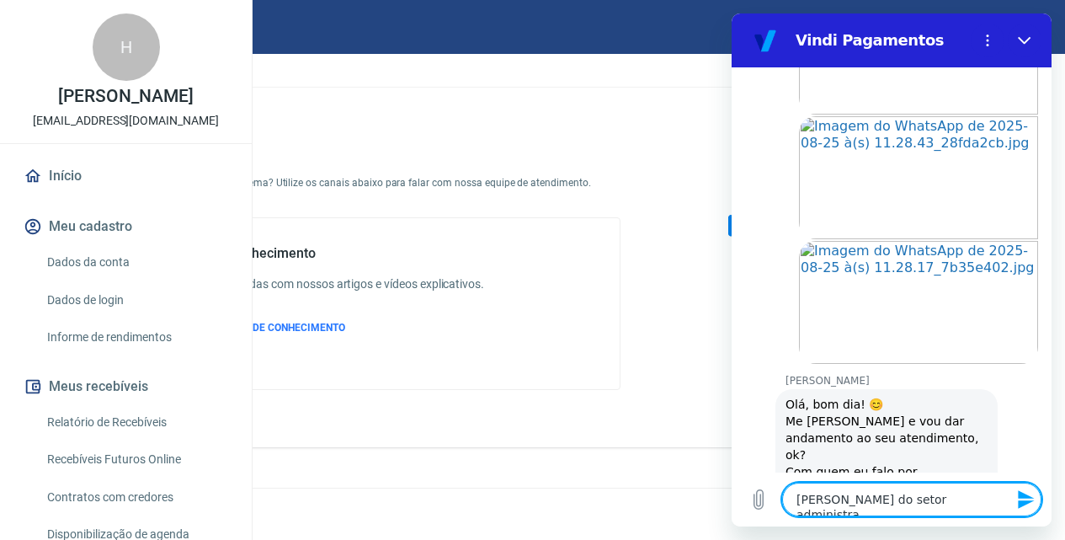
type textarea "x"
type textarea "[PERSON_NAME] do setor administrati"
type textarea "x"
type textarea "isabella do setor administrativ"
type textarea "x"
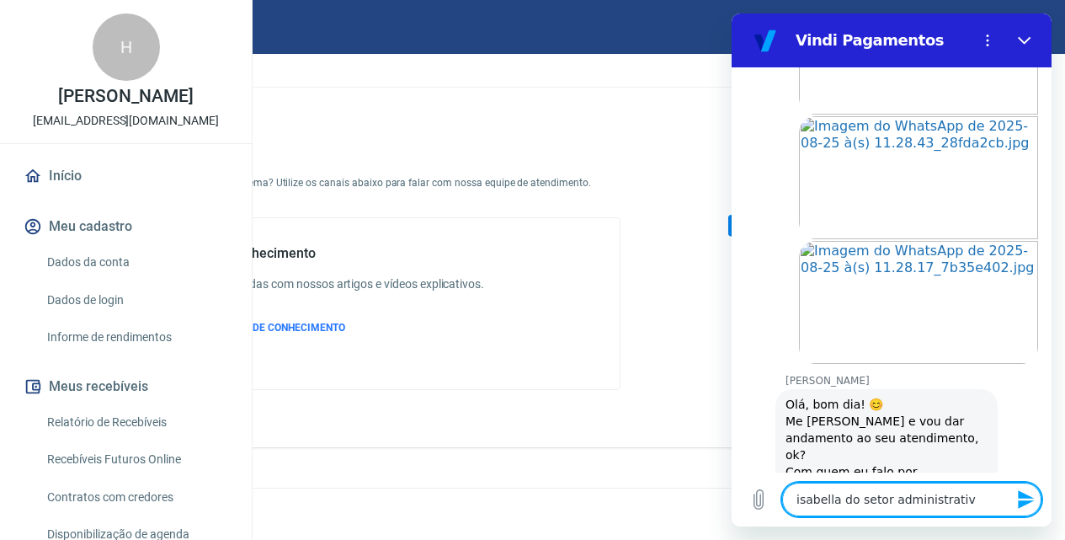
type textarea "[PERSON_NAME] do setor administrativo"
type textarea "x"
type textarea "[PERSON_NAME] do setor administrativo"
type textarea "x"
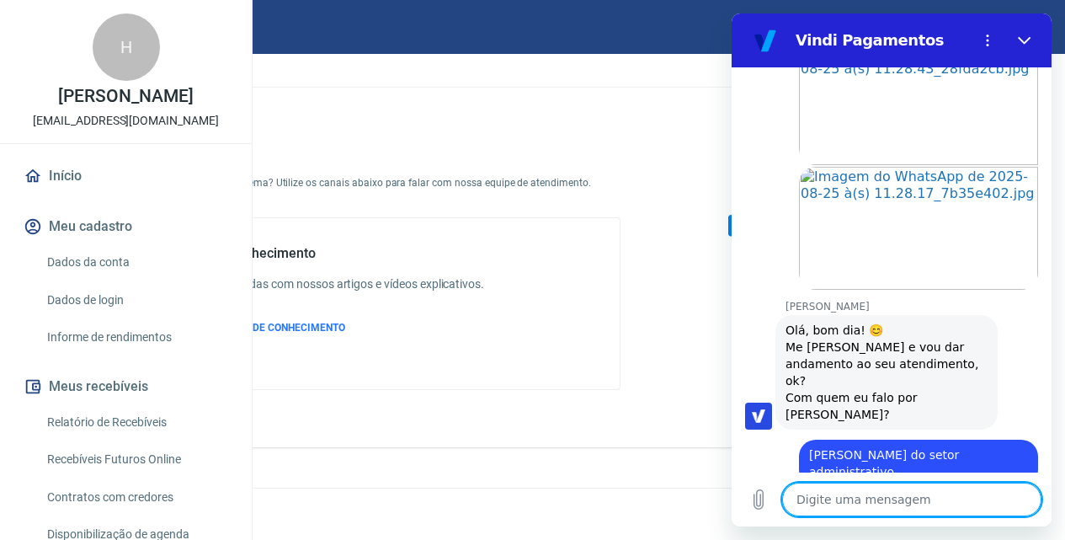
scroll to position [1888, 0]
type textarea "x"
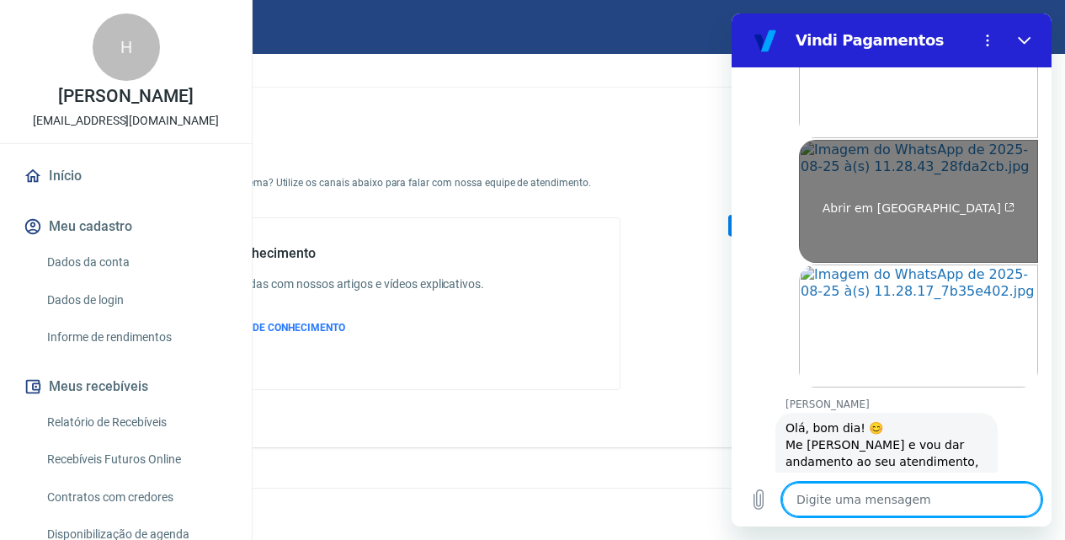
scroll to position [1911, 0]
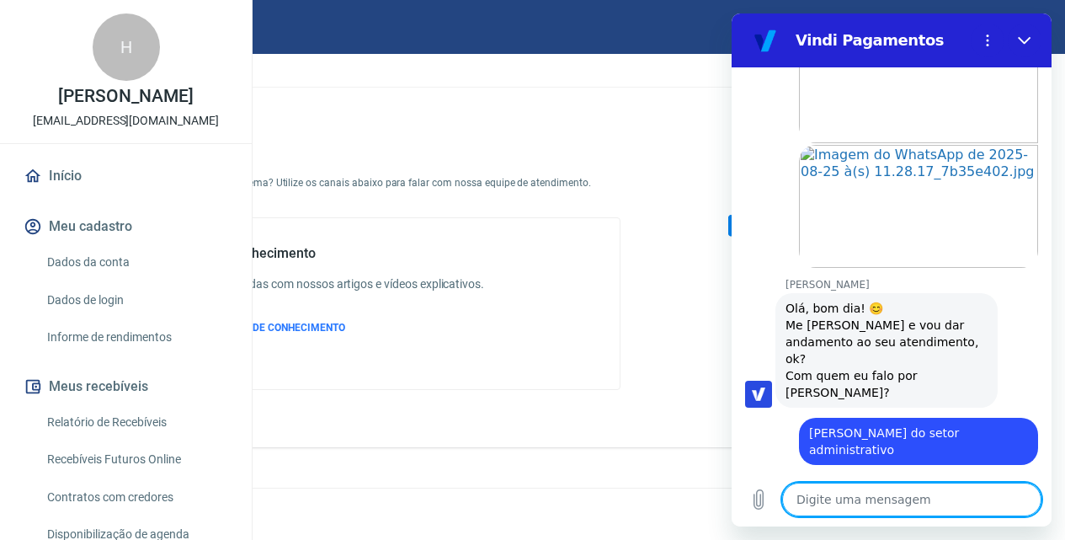
click at [841, 500] on textarea at bounding box center [911, 499] width 259 height 34
type textarea "u"
type textarea "x"
type textarea "um"
type textarea "x"
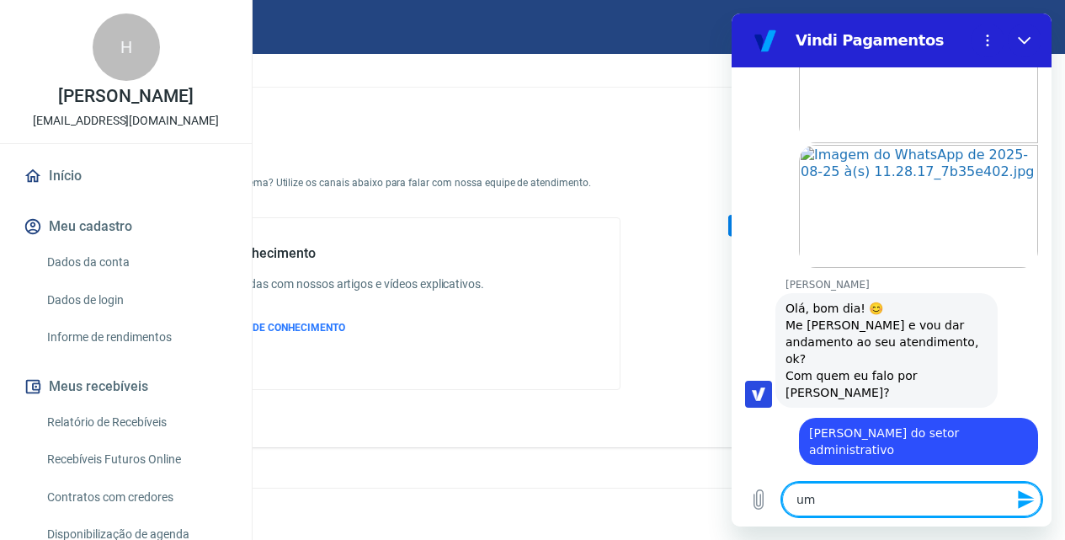
type textarea "um"
type textarea "x"
type textarea "um c"
type textarea "x"
type textarea "um cc"
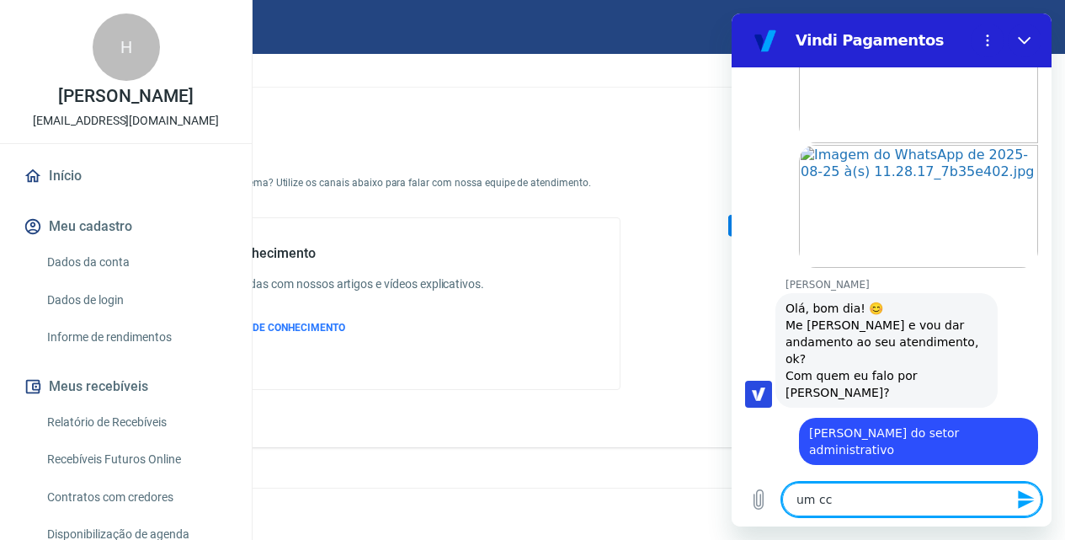
type textarea "x"
type textarea "um ccl"
type textarea "x"
type textarea "um ccli"
type textarea "x"
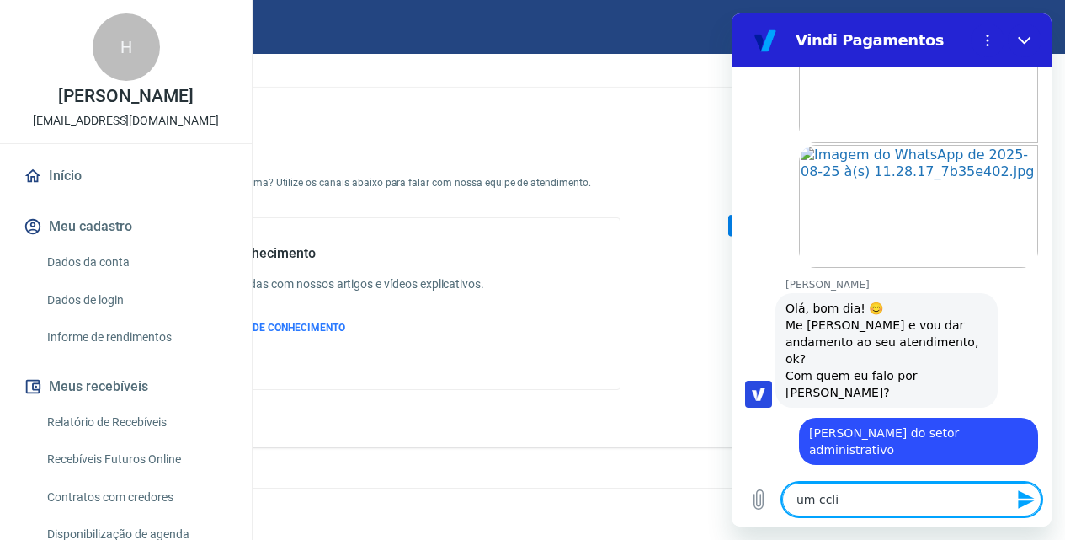
type textarea "um cclie"
type textarea "x"
type textarea "um cclien"
type textarea "x"
type textarea "um cclie"
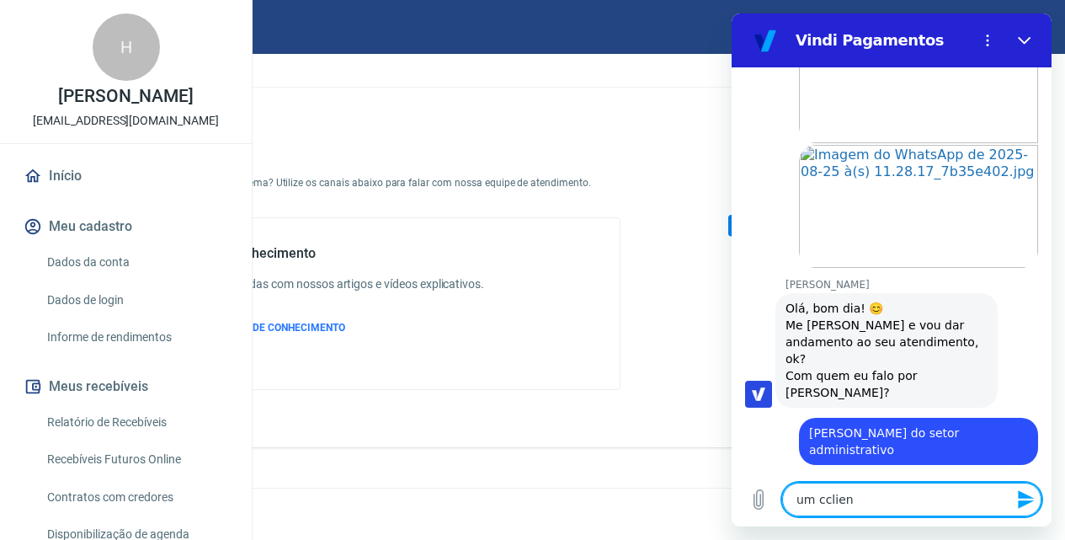
type textarea "x"
type textarea "um ccli"
type textarea "x"
type textarea "um ccl"
type textarea "x"
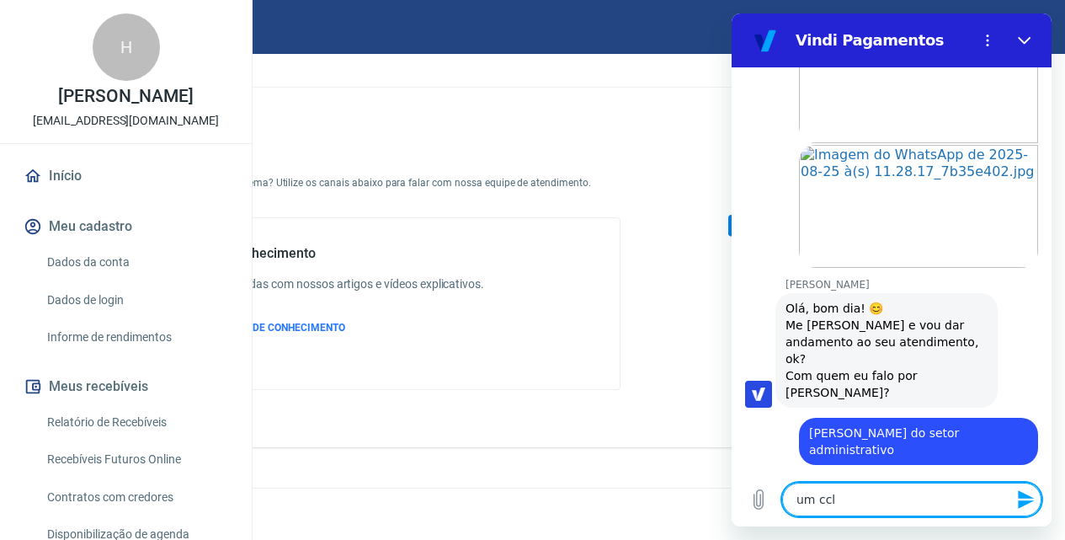
type textarea "um cc"
type textarea "x"
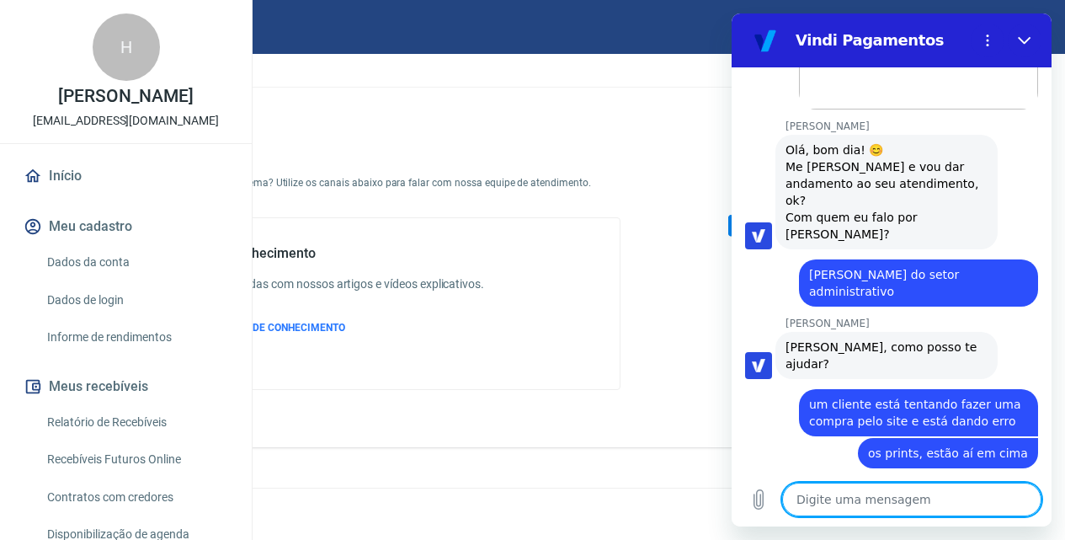
scroll to position [2073, 0]
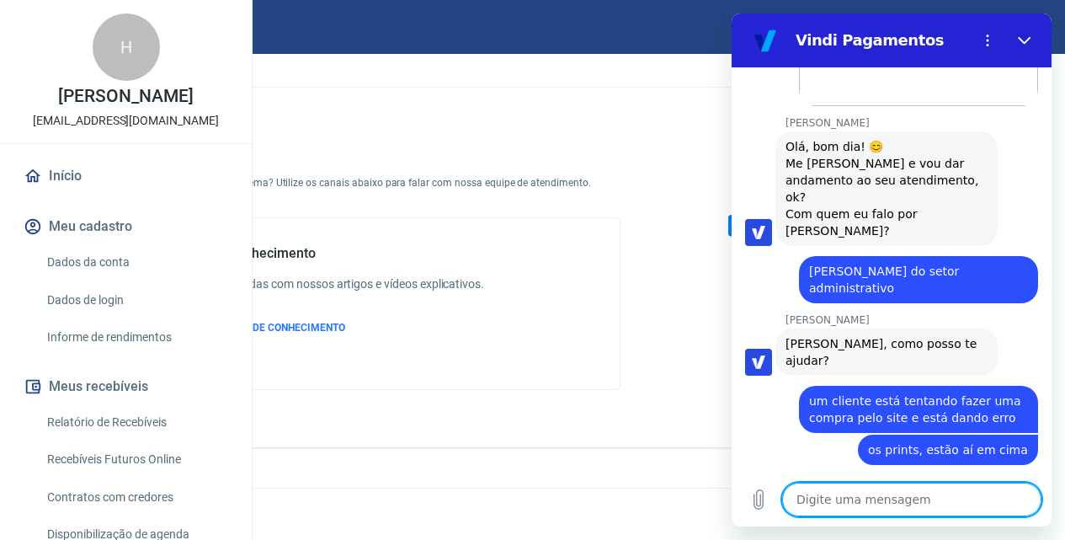
click at [824, 508] on textarea at bounding box center [911, 499] width 259 height 34
click at [834, 500] on textarea at bounding box center [911, 499] width 259 height 34
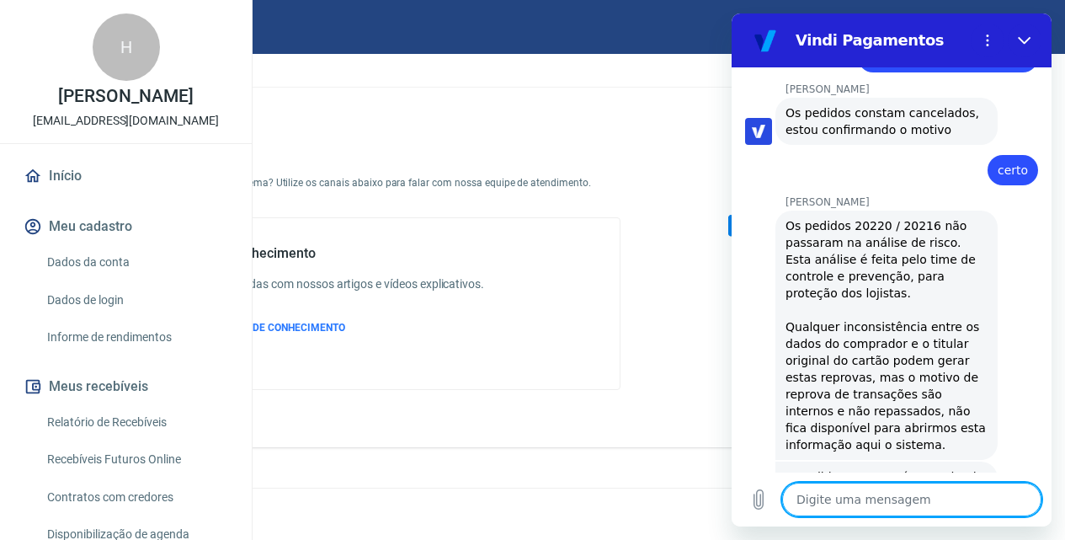
scroll to position [2468, 0]
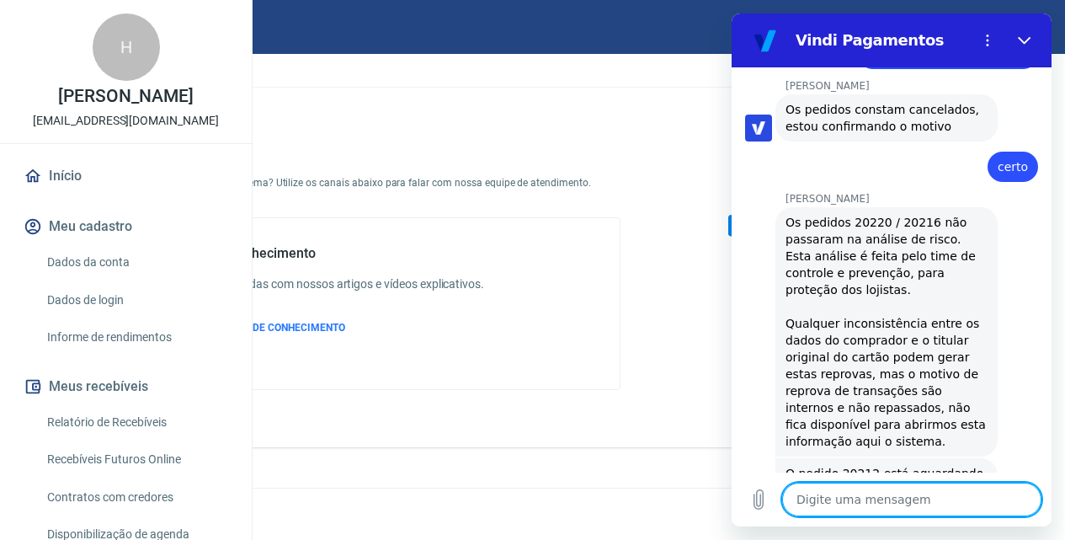
click at [863, 501] on textarea at bounding box center [911, 499] width 259 height 34
click at [912, 495] on textarea at bounding box center [911, 499] width 259 height 34
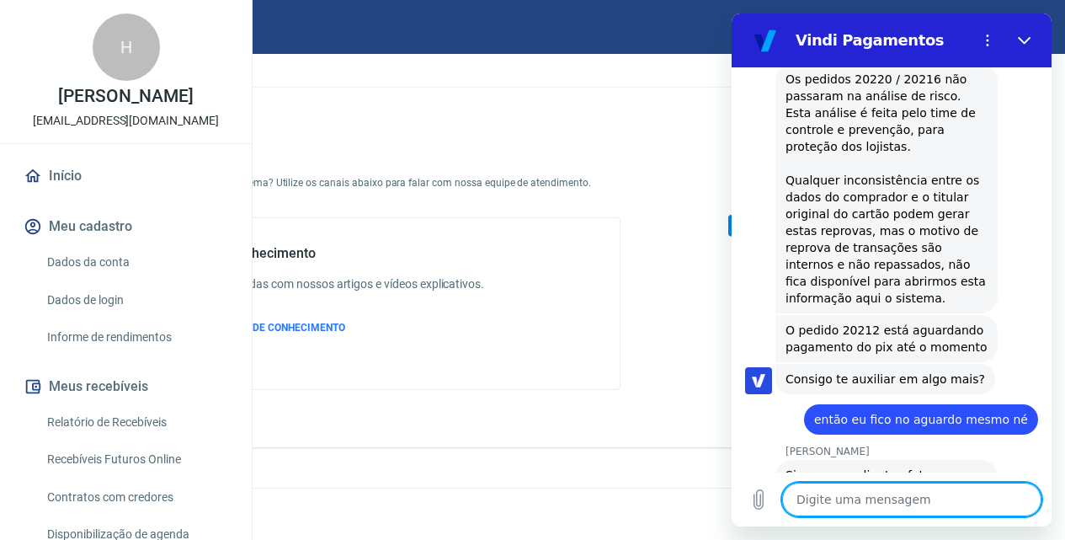
scroll to position [2615, 0]
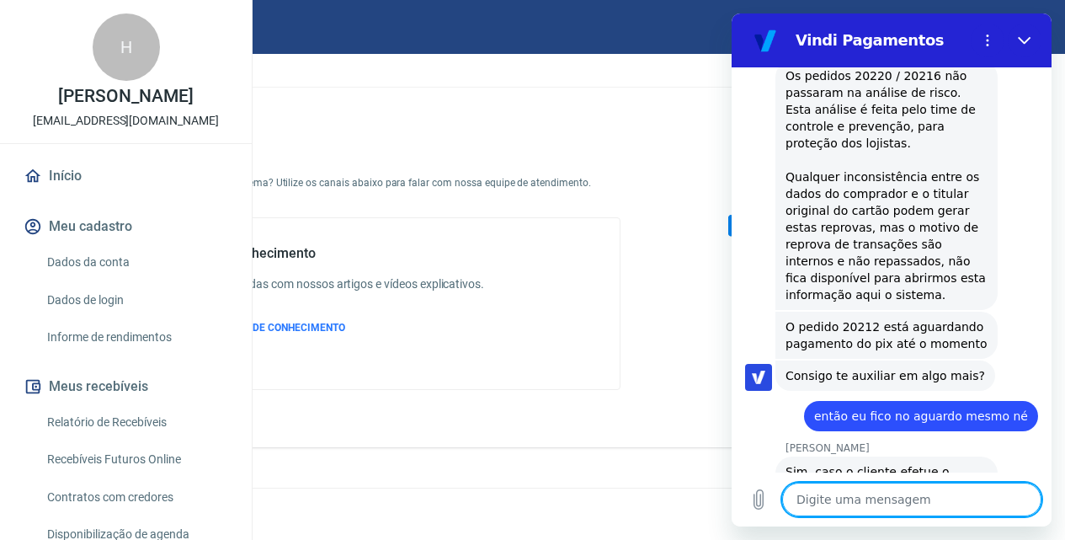
click at [896, 489] on textarea at bounding box center [911, 499] width 259 height 34
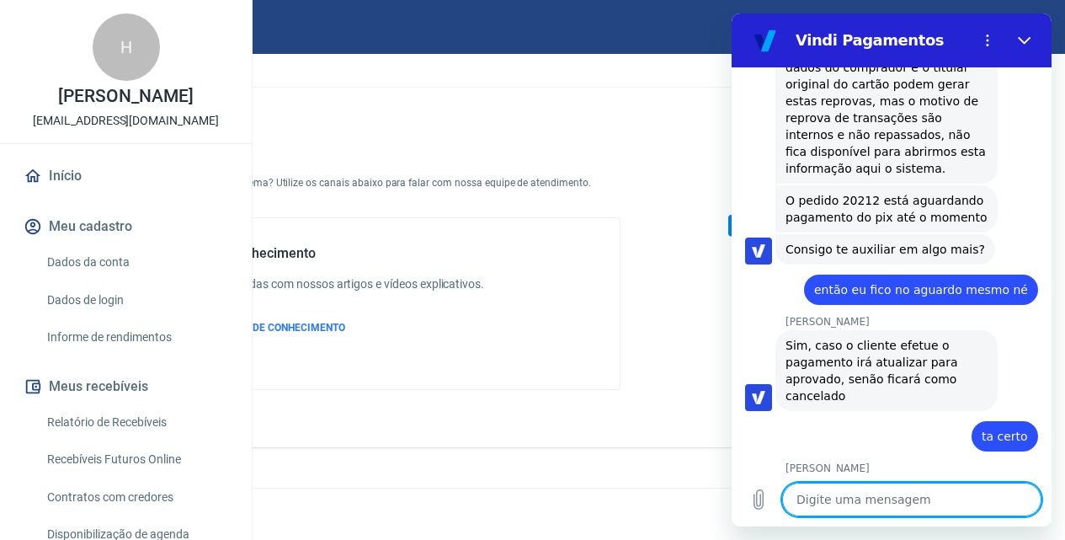
scroll to position [2745, 0]
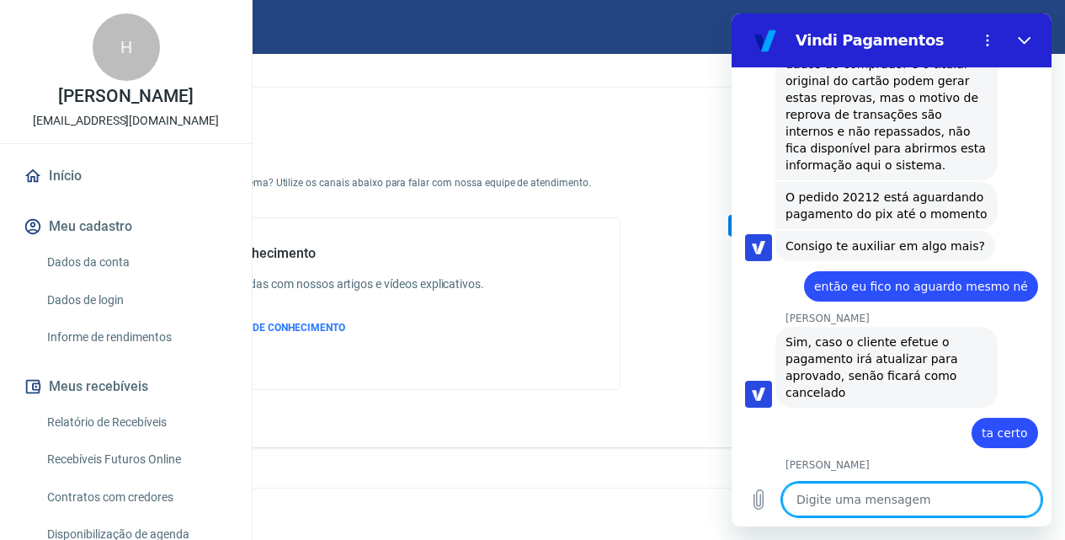
click at [890, 490] on textarea at bounding box center [911, 499] width 259 height 34
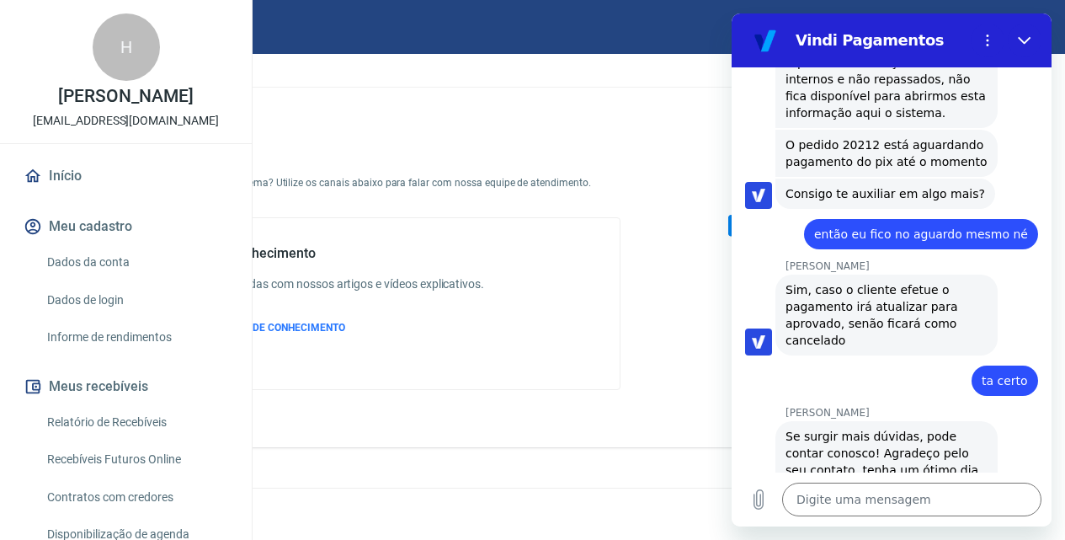
scroll to position [2839, 0]
